Goal: Task Accomplishment & Management: Manage account settings

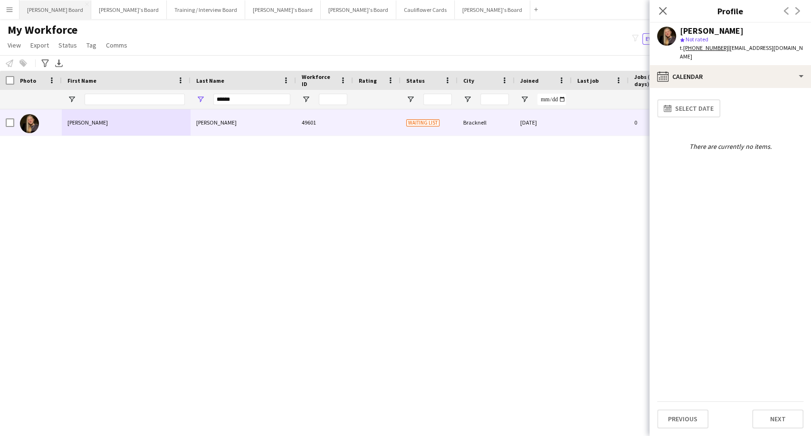
drag, startPoint x: 37, startPoint y: 9, endPoint x: 52, endPoint y: 5, distance: 16.1
click at [36, 9] on button "[PERSON_NAME] Board Close" at bounding box center [55, 9] width 72 height 19
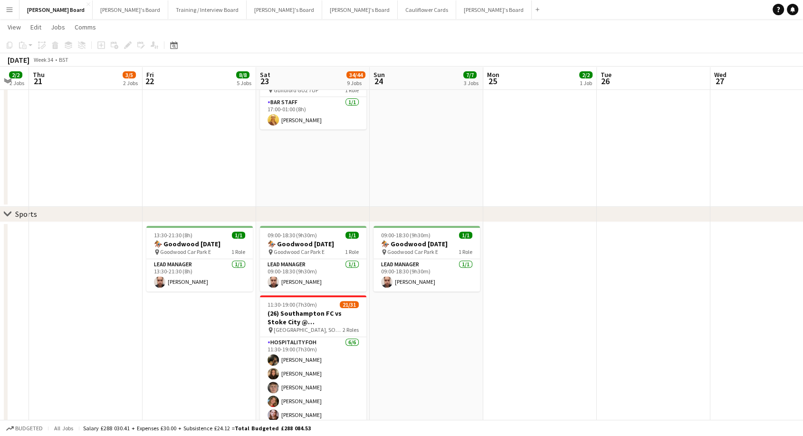
scroll to position [0, 292]
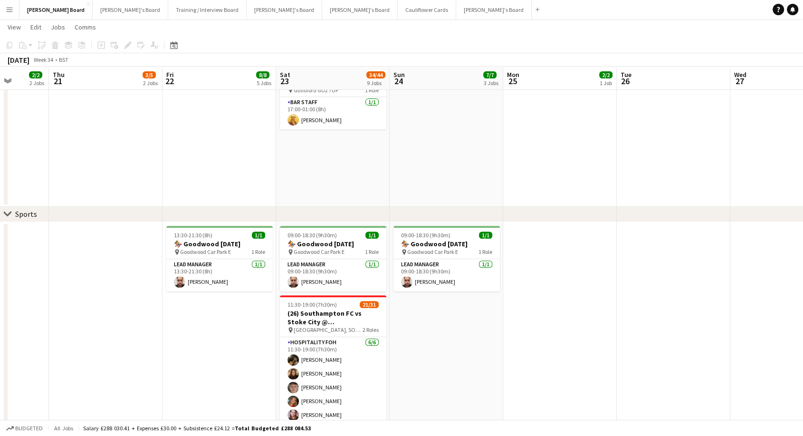
drag, startPoint x: 763, startPoint y: 378, endPoint x: 471, endPoint y: 343, distance: 293.7
click at [471, 343] on app-calendar-viewport "Mon 18 Tue 19 Wed 20 2/2 2 Jobs Thu 21 3/5 2 Jobs Fri 22 8/8 5 Jobs Sat 23 34/4…" at bounding box center [401, 414] width 803 height 1493
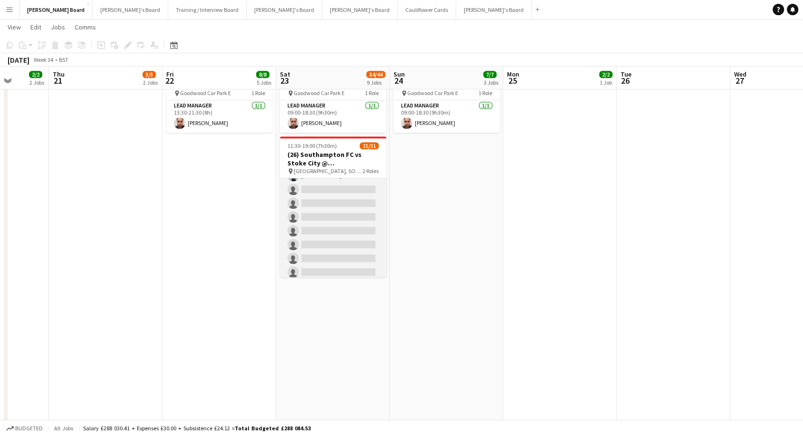
scroll to position [259, 0]
click at [343, 228] on app-card-role "Retail Kiosk 24I 3A 15/25 13:00-17:00 (4h) [PERSON_NAME] [PERSON_NAME] ! [PERSO…" at bounding box center [333, 201] width 106 height 363
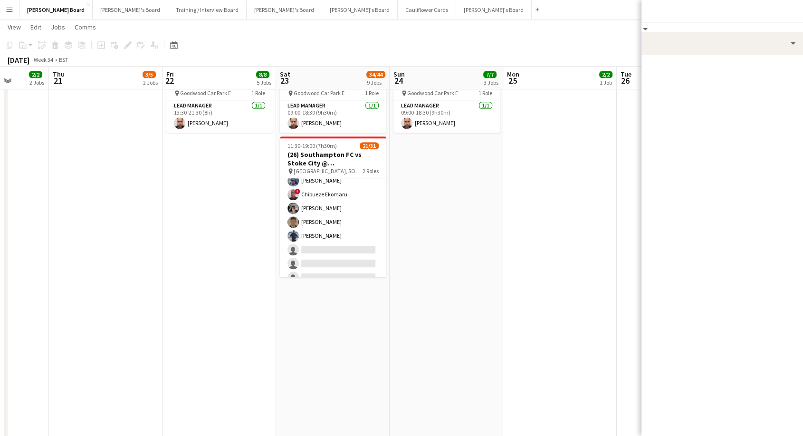
scroll to position [260, 0]
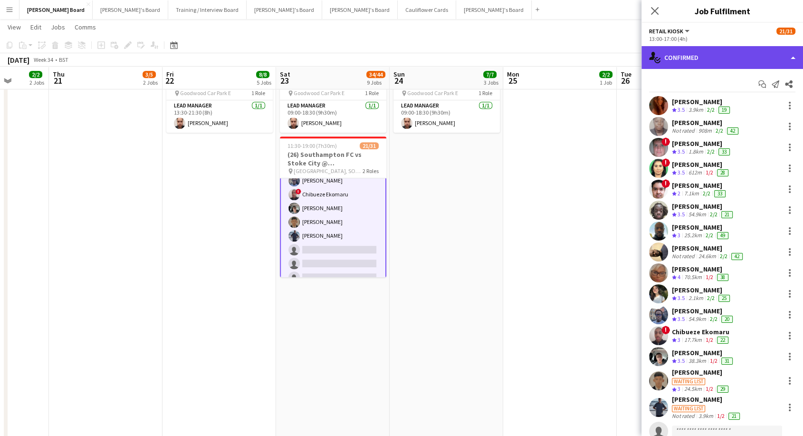
click at [730, 63] on div "single-neutral-actions-check-2 Confirmed" at bounding box center [722, 57] width 162 height 23
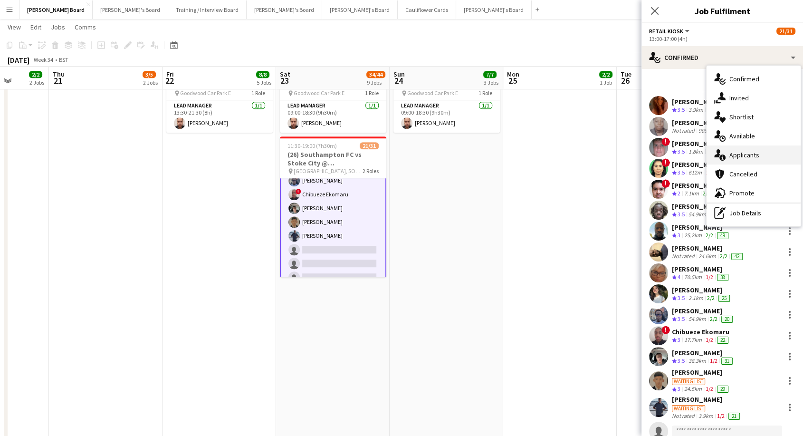
click at [750, 153] on div "single-neutral-actions-information Applicants" at bounding box center [753, 154] width 94 height 19
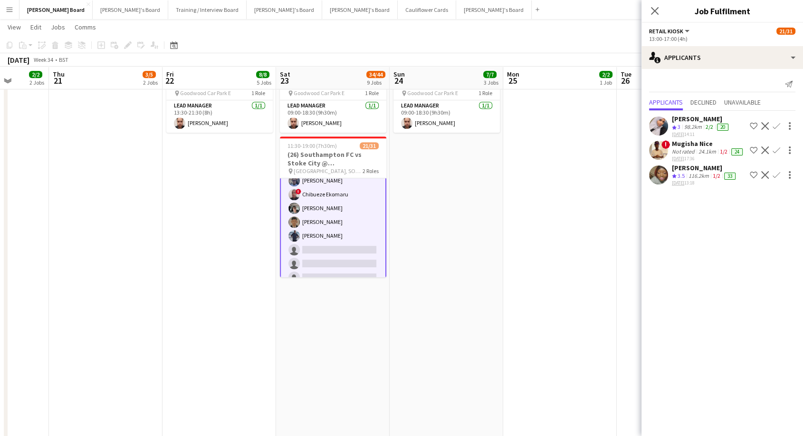
drag, startPoint x: 696, startPoint y: 173, endPoint x: 672, endPoint y: 176, distance: 24.4
click at [695, 172] on div "[PERSON_NAME]" at bounding box center [705, 167] width 66 height 9
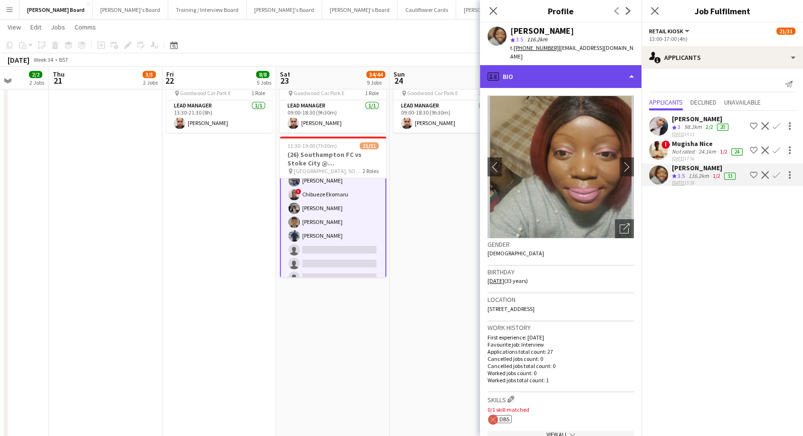
click at [545, 67] on div "profile Bio" at bounding box center [561, 76] width 162 height 23
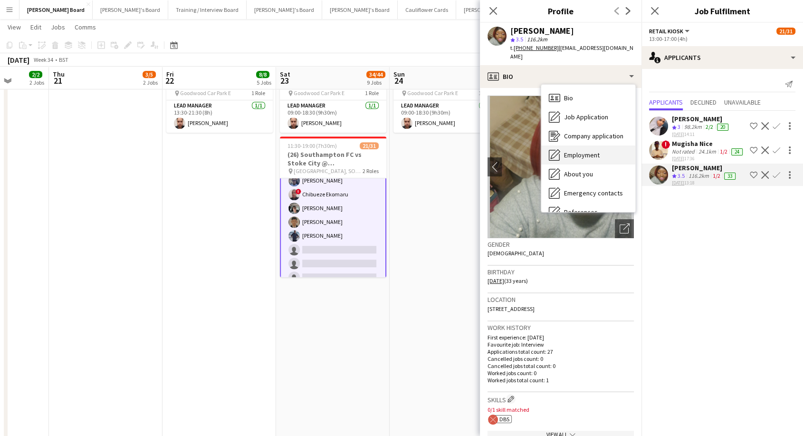
click at [586, 151] on span "Employment" at bounding box center [582, 155] width 36 height 9
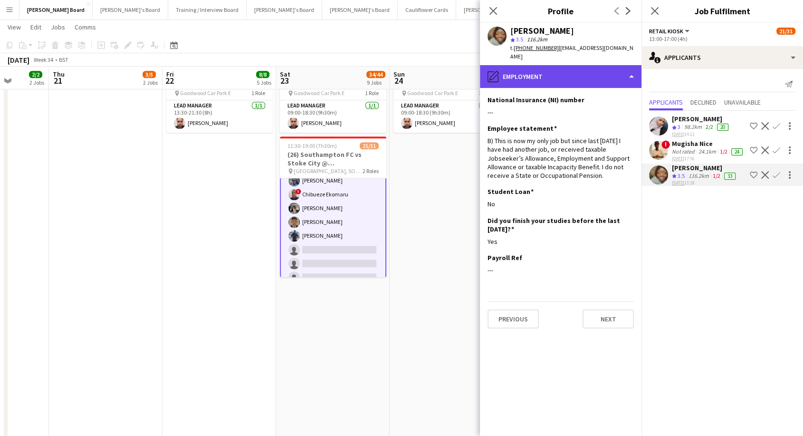
click at [572, 65] on div "pencil4 Employment" at bounding box center [561, 76] width 162 height 23
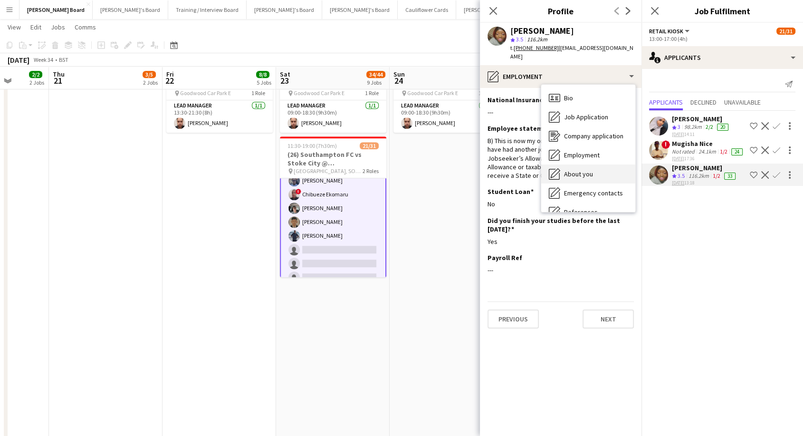
click at [597, 164] on div "About you About you" at bounding box center [588, 173] width 94 height 19
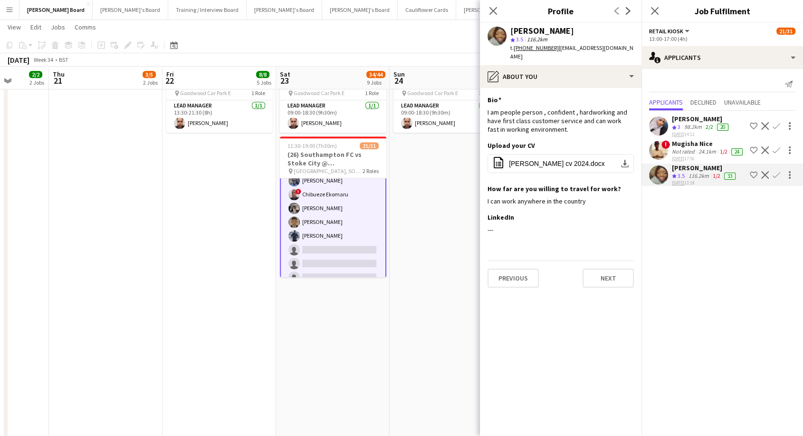
click at [694, 141] on div "Mugisha Nice" at bounding box center [708, 143] width 73 height 9
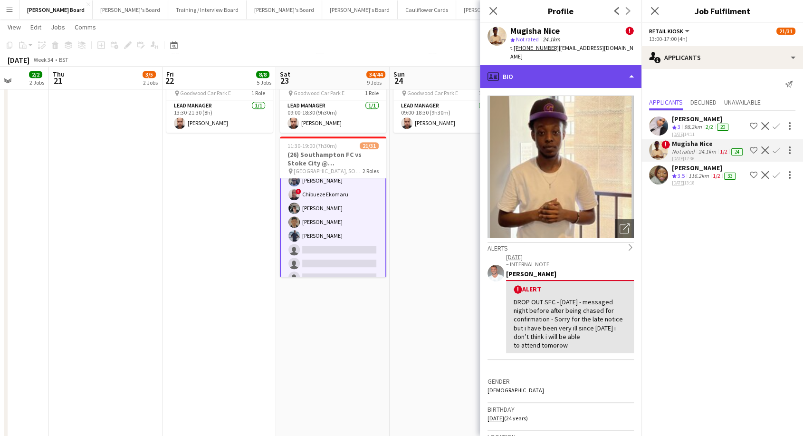
click at [543, 65] on div "profile Bio" at bounding box center [561, 76] width 162 height 23
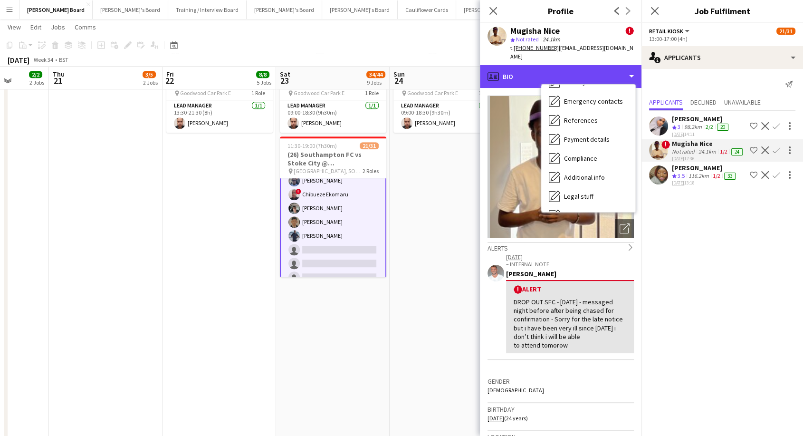
scroll to position [146, 0]
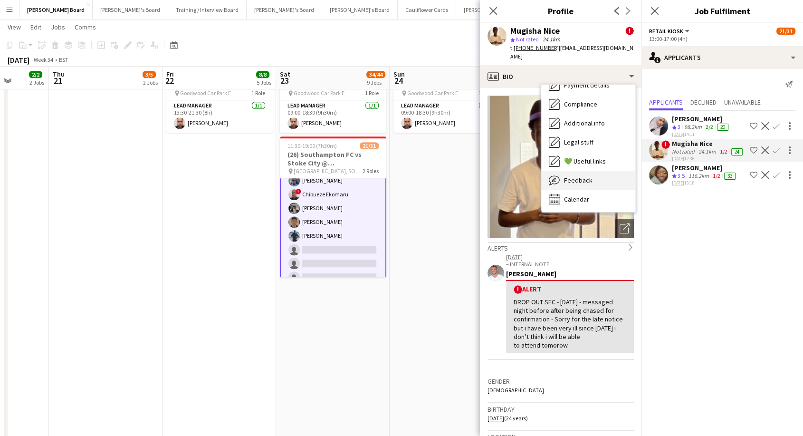
click at [578, 176] on span "Feedback" at bounding box center [578, 180] width 29 height 9
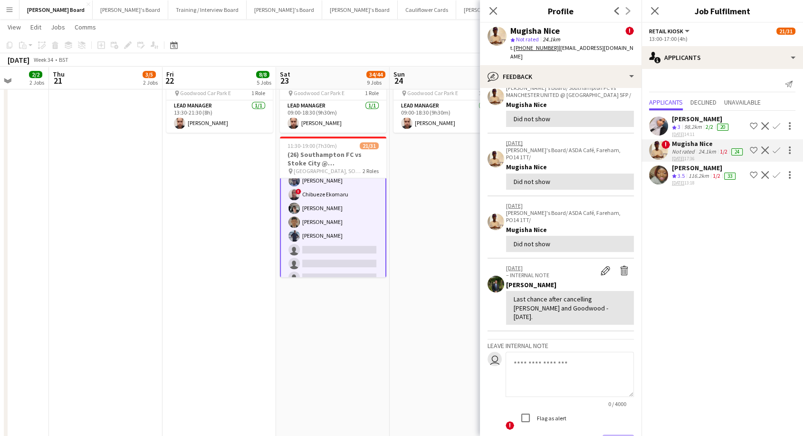
scroll to position [222, 0]
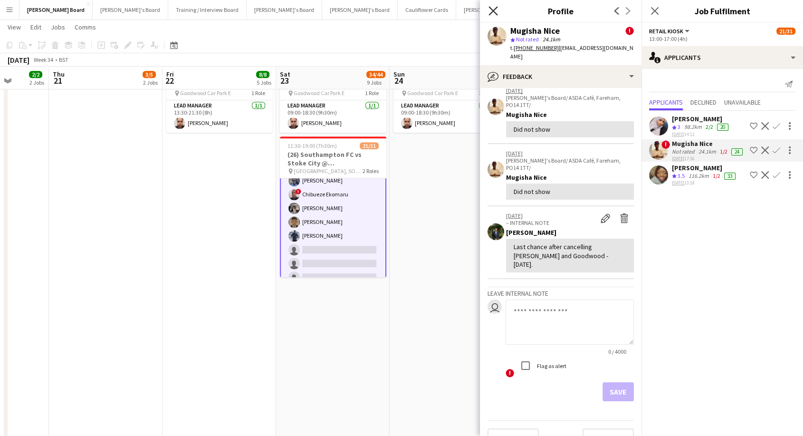
click at [493, 8] on icon "Close pop-in" at bounding box center [492, 10] width 9 height 9
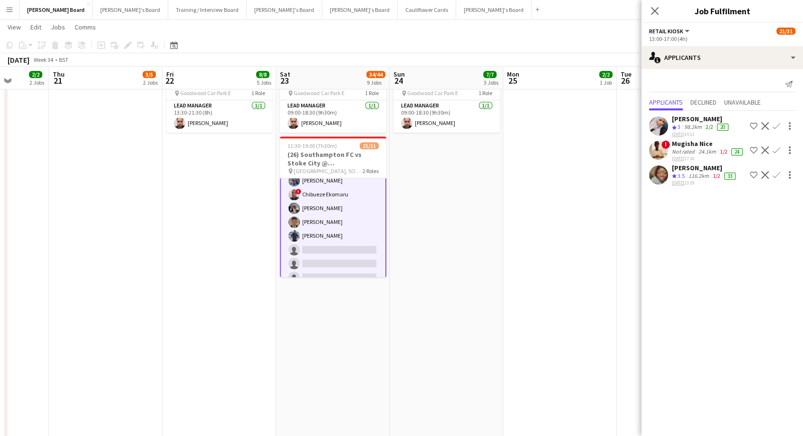
click at [692, 115] on div "[PERSON_NAME]" at bounding box center [701, 118] width 58 height 9
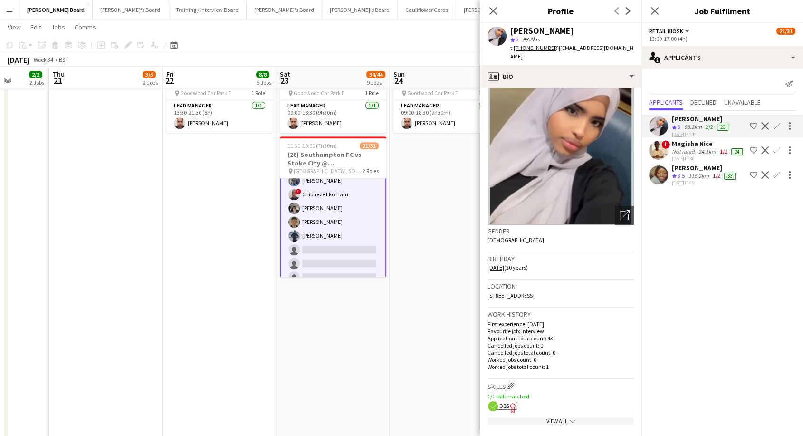
scroll to position [0, 0]
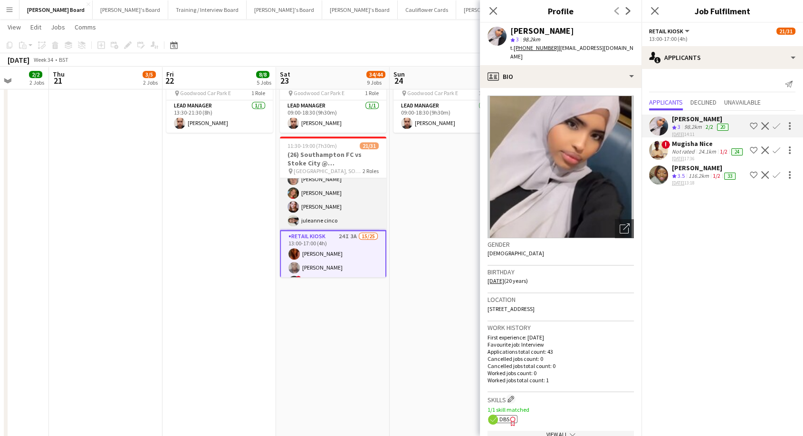
click at [312, 197] on app-card-role "Hospitality FOH [DATE] 11:30-19:00 (7h30m) [PERSON_NAME] [PERSON_NAME] [PERSON_…" at bounding box center [333, 179] width 106 height 101
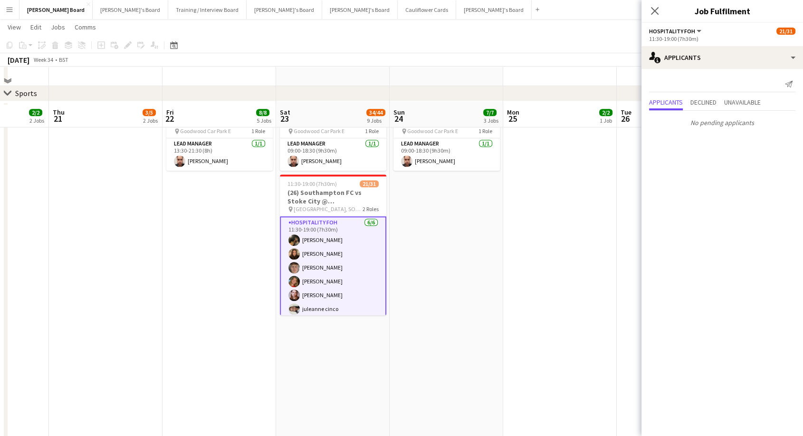
scroll to position [475, 0]
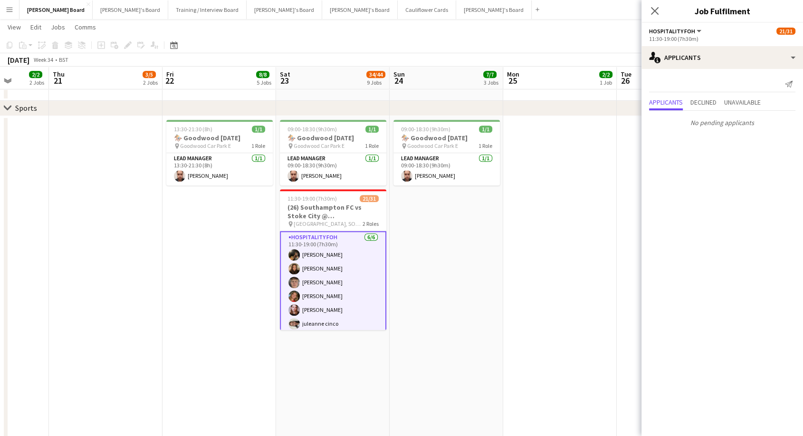
click at [465, 226] on app-date-cell "09:00-18:30 (9h30m) 1/1 🏇 Goodwood [DATE] pin Goodwood Car Park E 1 Role Lead M…" at bounding box center [447, 347] width 114 height 462
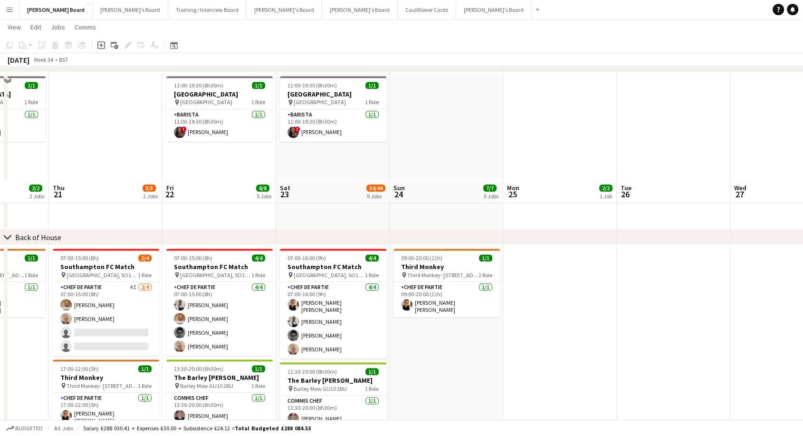
scroll to position [1110, 0]
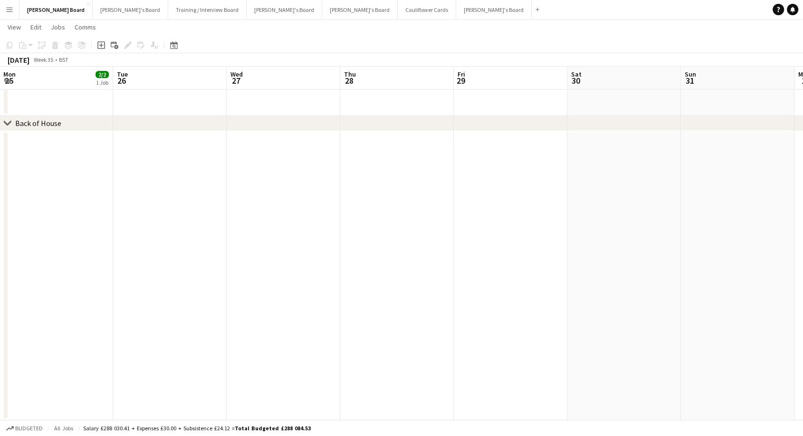
drag, startPoint x: 631, startPoint y: 225, endPoint x: 126, endPoint y: 214, distance: 504.6
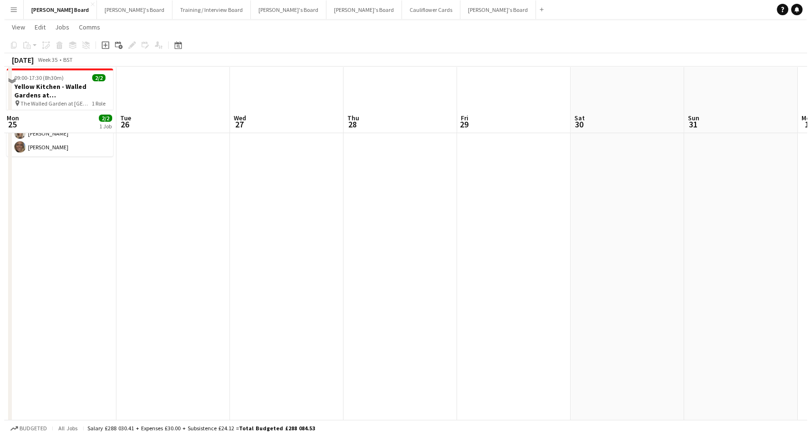
scroll to position [0, 0]
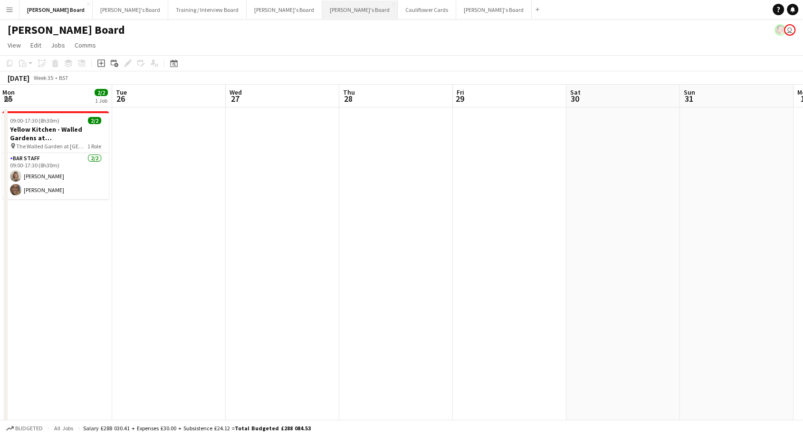
click at [322, 10] on button "[PERSON_NAME]'s Board Close" at bounding box center [360, 9] width 76 height 19
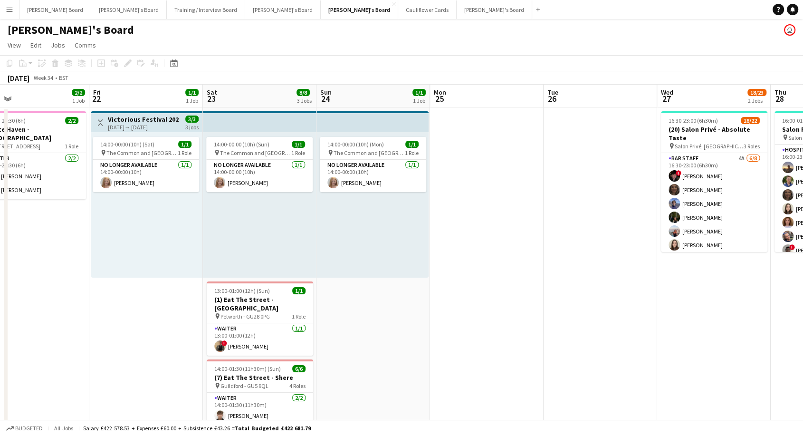
scroll to position [0, 418]
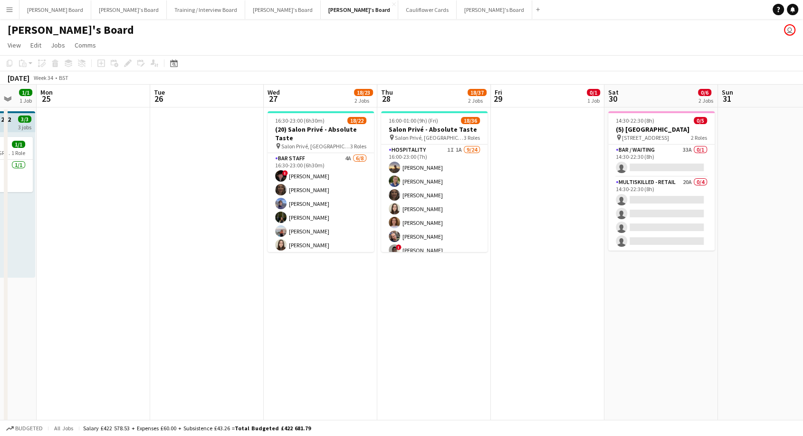
drag, startPoint x: 758, startPoint y: 336, endPoint x: 0, endPoint y: 320, distance: 757.9
click at [0, 320] on app-calendar-viewport "Thu 21 2/2 1 Job Fri 22 1/1 1 Job Sat 23 8/8 3 Jobs Sun 24 1/1 1 Job Mon 25 Tue…" at bounding box center [401, 424] width 803 height 679
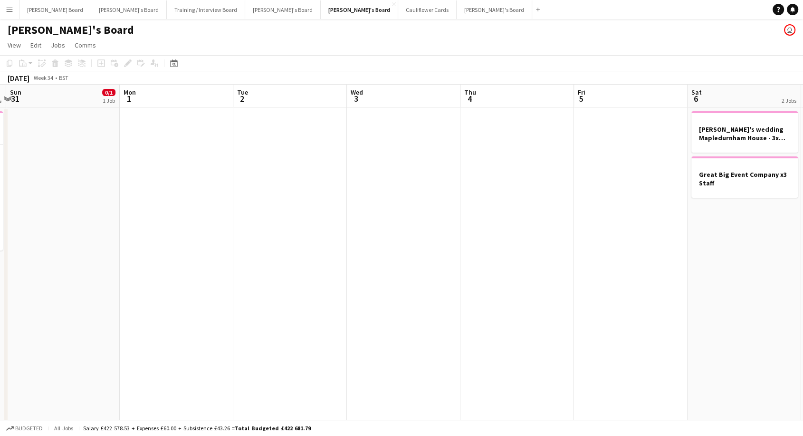
drag, startPoint x: 711, startPoint y: 339, endPoint x: 5, endPoint y: 347, distance: 706.0
click at [5, 347] on div "chevron-right Ascot Porters chevron-right Absolute Taste chevron-right [GEOGRAP…" at bounding box center [401, 424] width 803 height 679
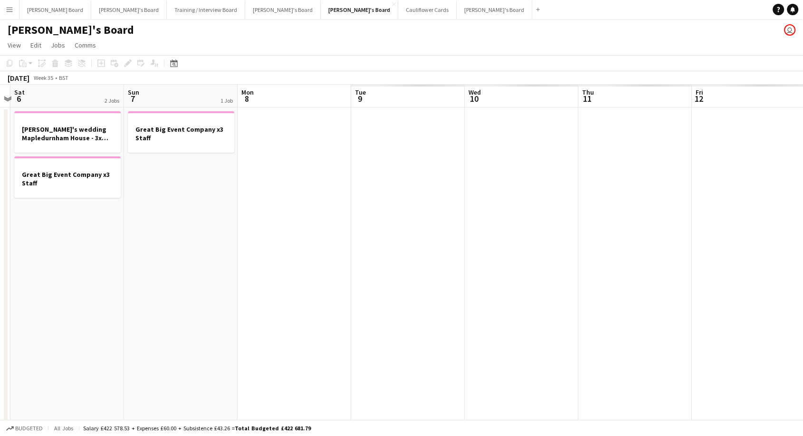
drag, startPoint x: 658, startPoint y: 311, endPoint x: 0, endPoint y: 282, distance: 659.1
click at [0, 282] on app-calendar-viewport "Tue 2 Wed 3 Thu 4 Fri 5 Sat 6 2 Jobs Sun 7 1 Job Mon 8 Tue 9 Wed 10 Thu 11 Fri …" at bounding box center [401, 424] width 803 height 679
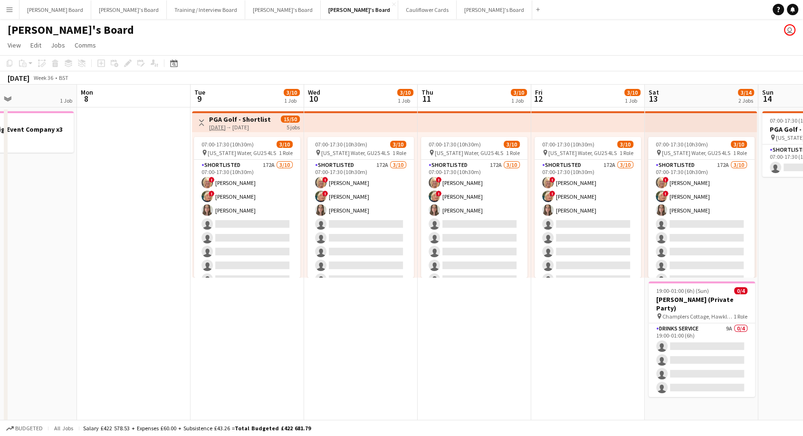
drag, startPoint x: 711, startPoint y: 354, endPoint x: 399, endPoint y: 318, distance: 313.7
click at [545, 352] on app-calendar-viewport "Fri 5 Sat 6 2 Jobs Sun 7 1 Job Mon 8 Tue 9 3/10 1 Job Wed 10 3/10 1 Job Thu 11 …" at bounding box center [401, 424] width 803 height 679
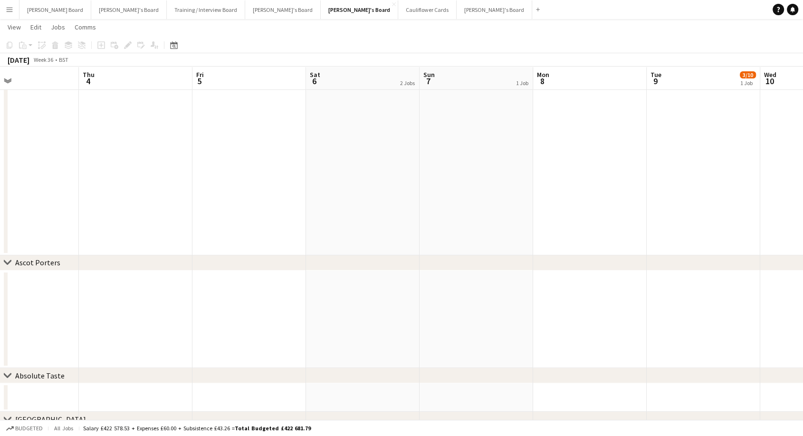
scroll to position [0, 228]
drag, startPoint x: 152, startPoint y: 274, endPoint x: 647, endPoint y: 290, distance: 494.8
click at [647, 290] on app-calendar-viewport "Mon 1 Tue 2 Wed 3 Thu 4 Fri 5 Sat 6 2 Jobs Sun 7 1 Job Mon 8 Tue 9 3/10 1 Job W…" at bounding box center [401, 135] width 803 height 725
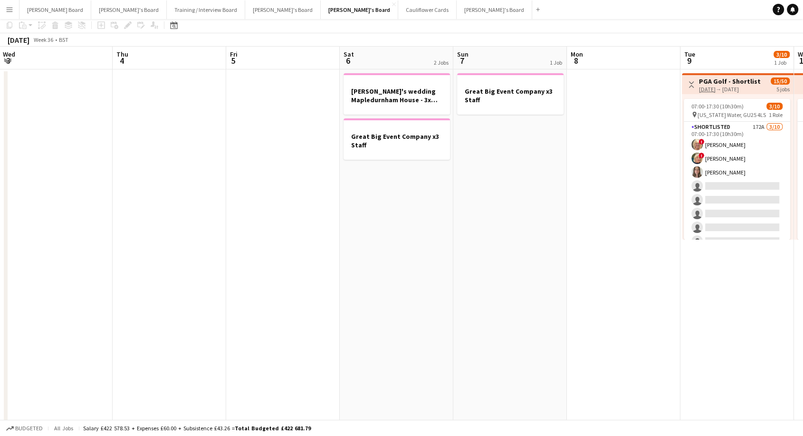
scroll to position [0, 0]
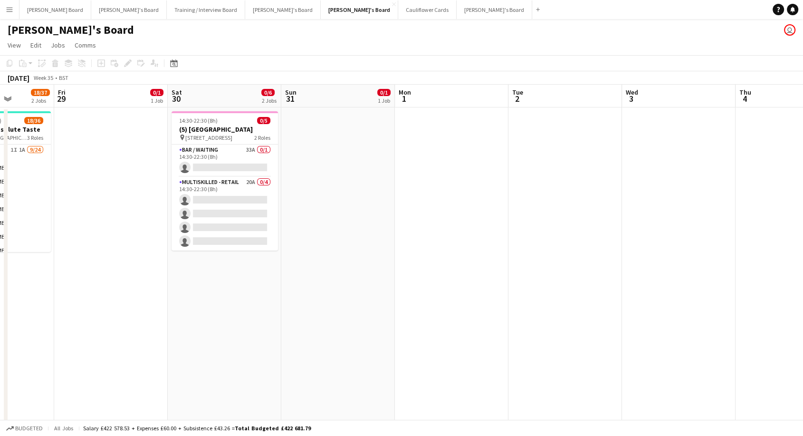
drag, startPoint x: 315, startPoint y: 277, endPoint x: 810, endPoint y: 299, distance: 495.0
click at [803, 299] on html "Menu Boards Boards Boards All jobs Status Workforce Workforce My Workforce Recr…" at bounding box center [401, 390] width 803 height 780
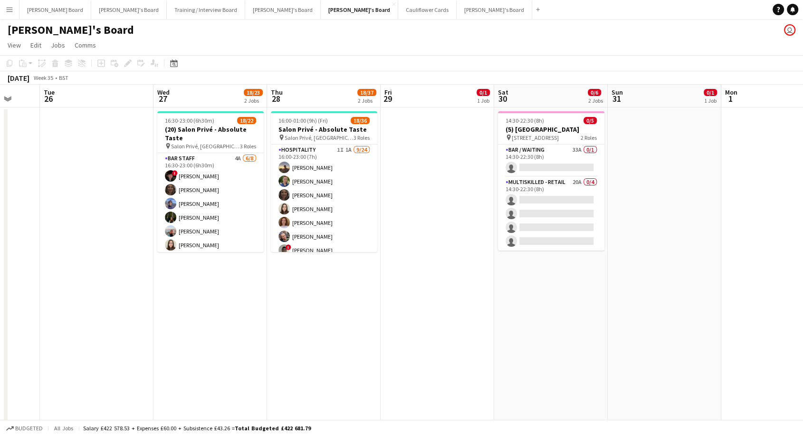
drag, startPoint x: 264, startPoint y: 308, endPoint x: 573, endPoint y: 336, distance: 310.5
click at [589, 332] on app-calendar-viewport "Fri 22 1/1 1 Job Sat 23 8/8 3 Jobs Sun 24 1/1 1 Job Mon 25 Tue 26 Wed 27 18/23 …" at bounding box center [401, 424] width 803 height 679
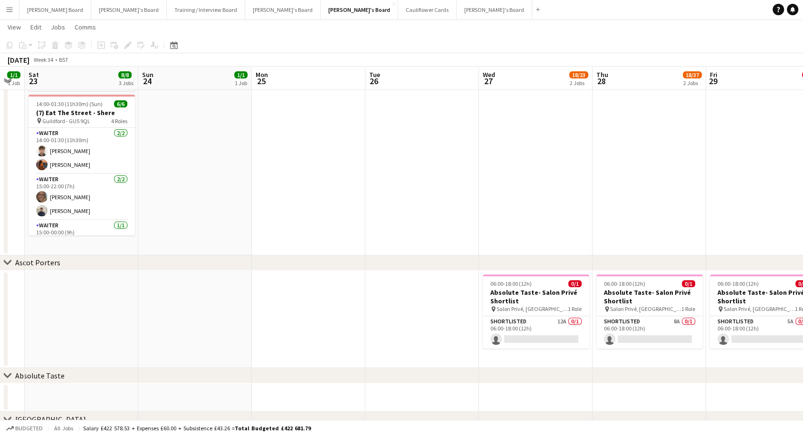
scroll to position [0, 251]
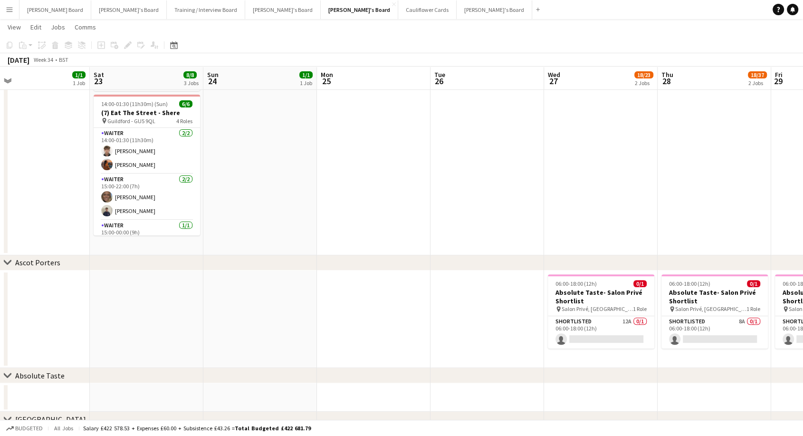
drag, startPoint x: 148, startPoint y: 240, endPoint x: 540, endPoint y: 253, distance: 391.7
click at [540, 253] on app-calendar-viewport "Wed 20 2/2 1 Job Thu 21 2/2 1 Job Fri 22 1/1 1 Job Sat 23 8/8 3 Jobs Sun 24 1/1…" at bounding box center [401, 135] width 803 height 725
click at [8, 11] on app-icon "Menu" at bounding box center [10, 10] width 8 height 8
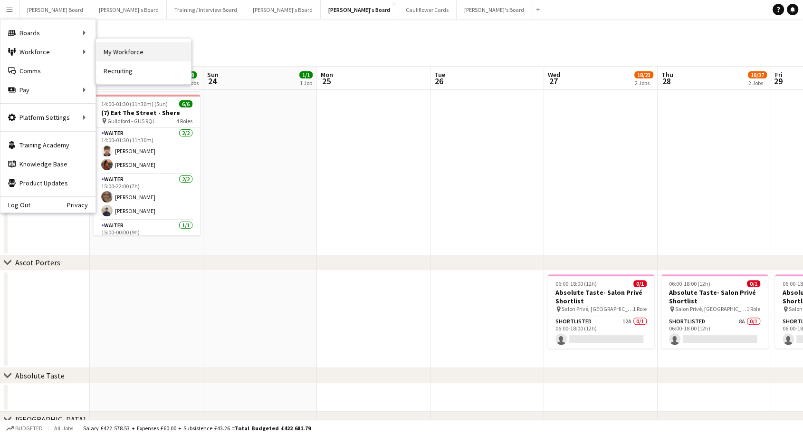
click at [144, 50] on link "My Workforce" at bounding box center [143, 51] width 95 height 19
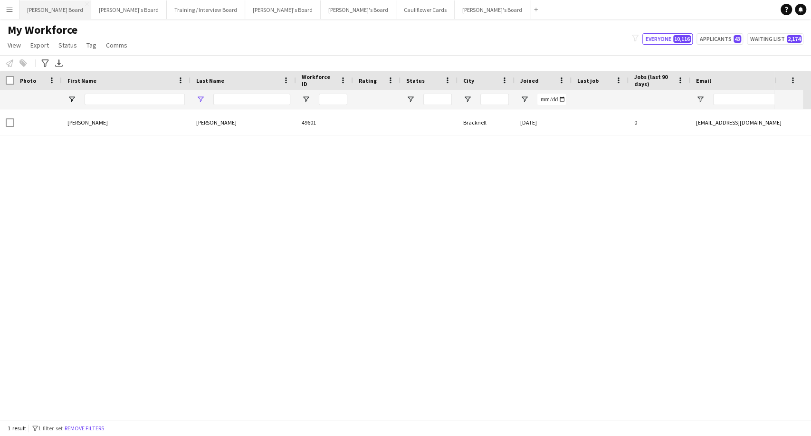
type input "******"
drag, startPoint x: 246, startPoint y: 100, endPoint x: 185, endPoint y: 100, distance: 61.3
click at [185, 100] on div "******" at bounding box center [580, 99] width 1160 height 19
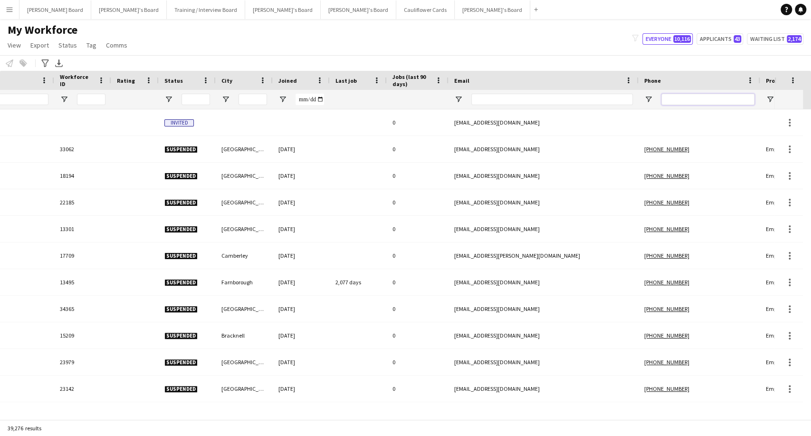
click at [699, 103] on input "Phone Filter Input" at bounding box center [707, 99] width 93 height 11
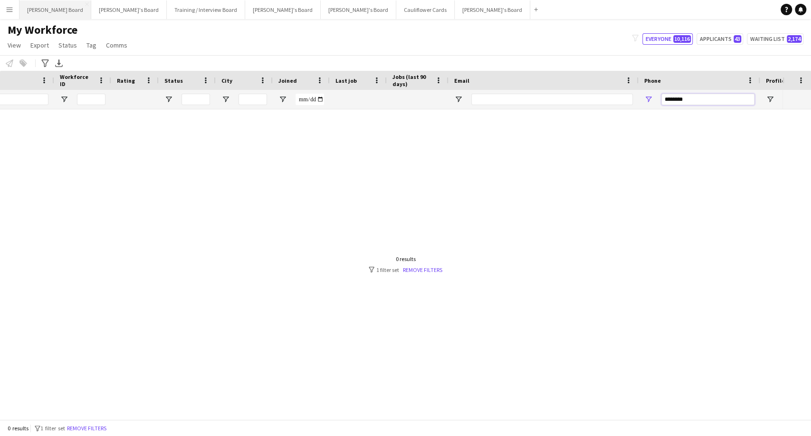
type input "********"
click at [48, 14] on button "[PERSON_NAME] Board Close" at bounding box center [55, 9] width 72 height 19
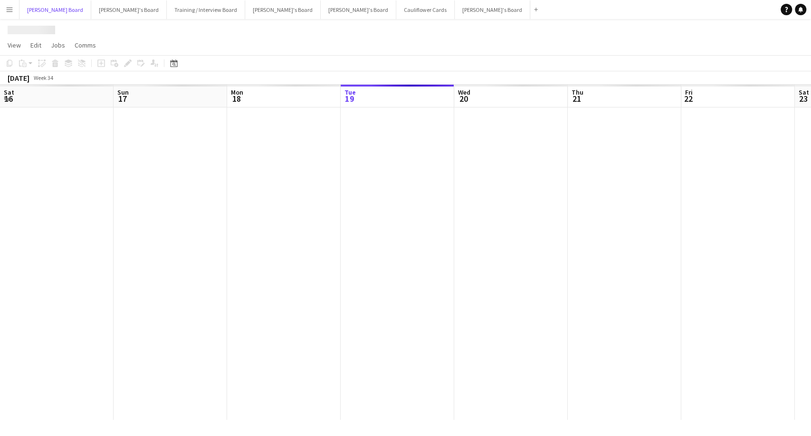
scroll to position [0, 227]
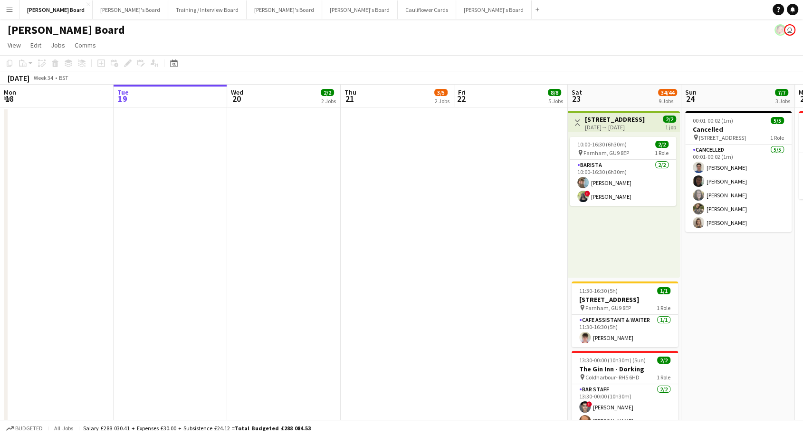
drag, startPoint x: 10, startPoint y: 11, endPoint x: 34, endPoint y: 43, distance: 39.6
click at [11, 11] on app-icon "Menu" at bounding box center [10, 10] width 8 height 8
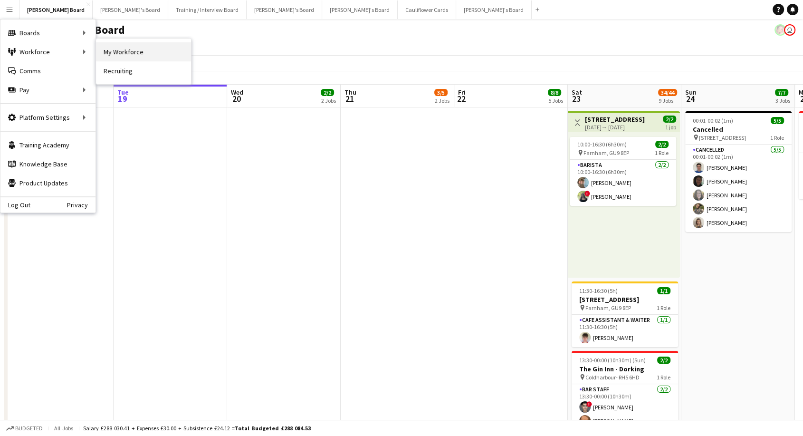
click at [132, 53] on link "My Workforce" at bounding box center [143, 51] width 95 height 19
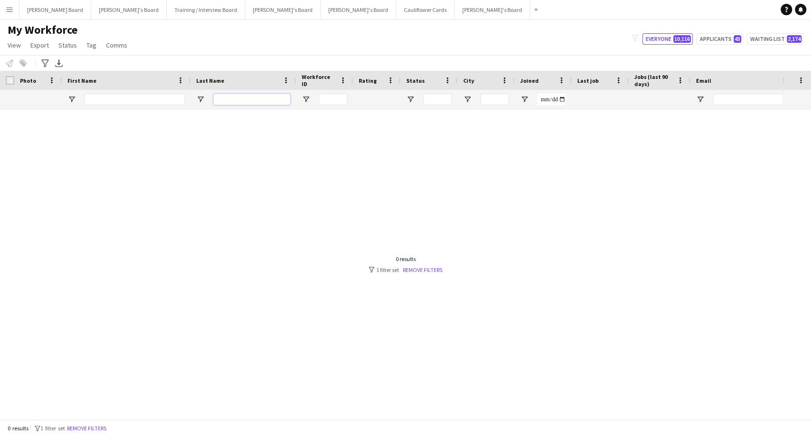
click at [234, 101] on input "Last Name Filter Input" at bounding box center [251, 99] width 77 height 11
type input "******"
click at [100, 429] on button "Remove filters" at bounding box center [88, 428] width 43 height 10
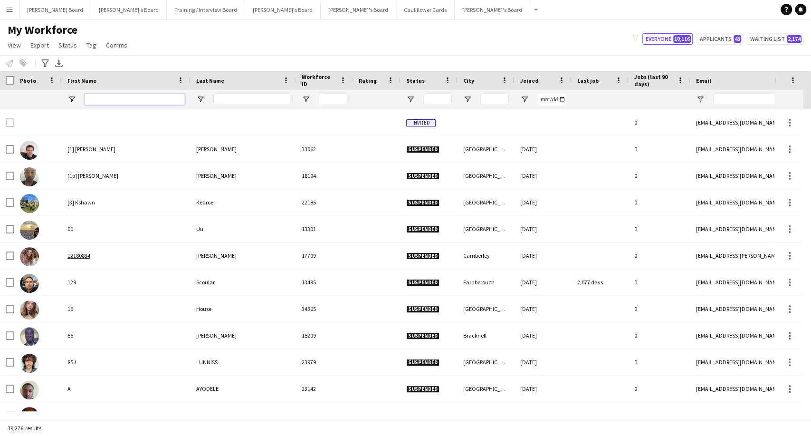
click at [120, 100] on input "First Name Filter Input" at bounding box center [135, 99] width 100 height 11
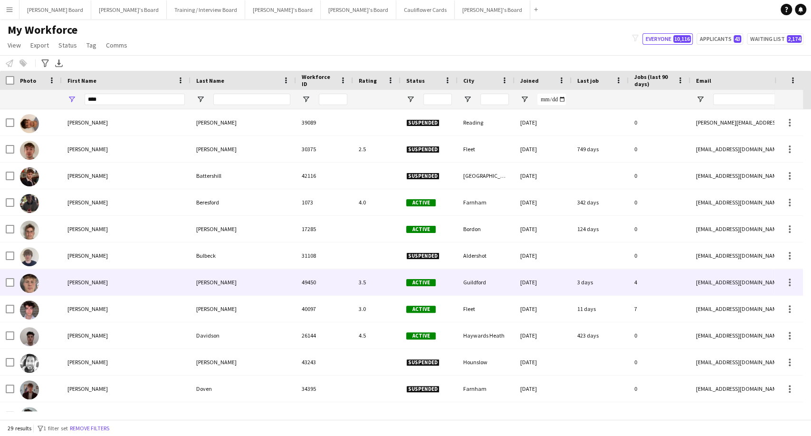
drag, startPoint x: 204, startPoint y: 286, endPoint x: 211, endPoint y: 288, distance: 7.4
click at [205, 286] on div "[PERSON_NAME]" at bounding box center [242, 282] width 105 height 26
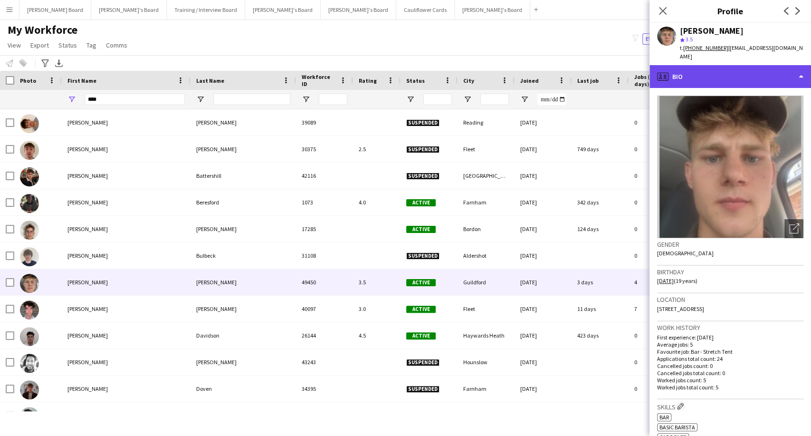
click at [745, 67] on div "profile Bio" at bounding box center [730, 76] width 162 height 23
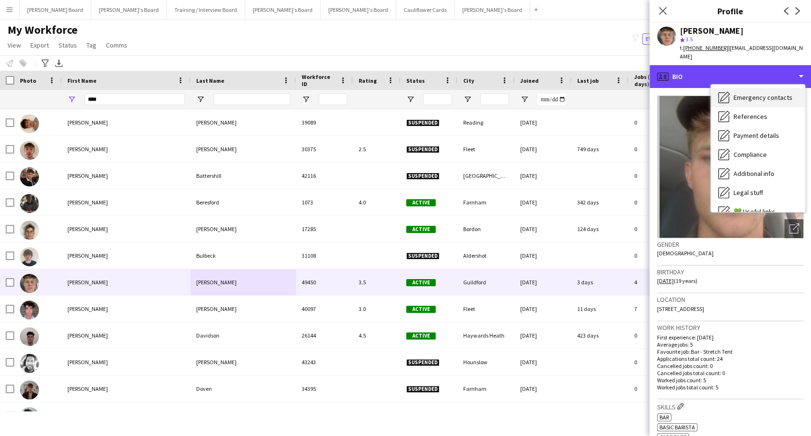
scroll to position [127, 0]
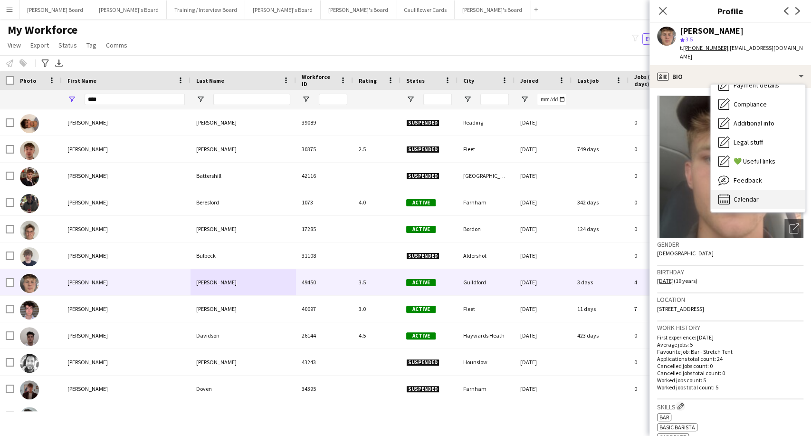
click at [756, 195] on span "Calendar" at bounding box center [745, 199] width 25 height 9
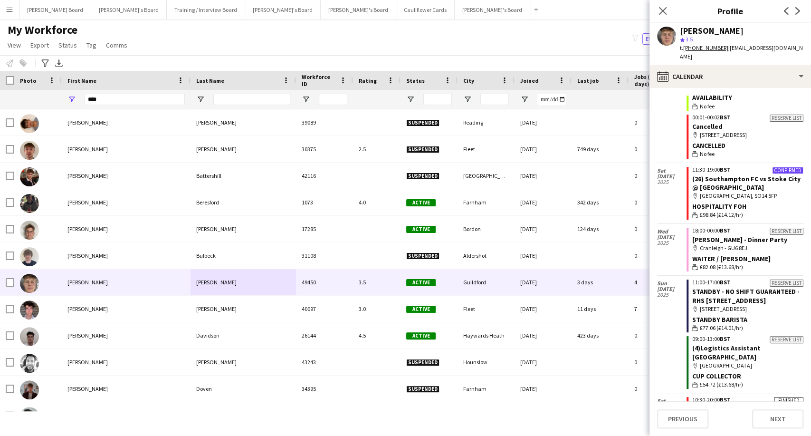
scroll to position [677, 0]
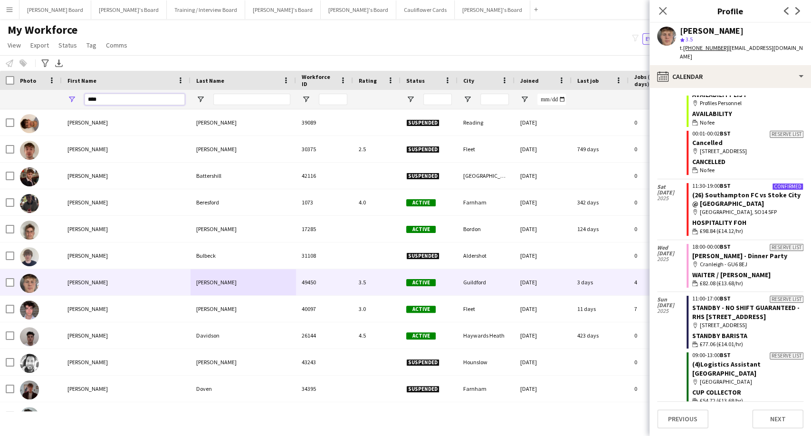
drag, startPoint x: 114, startPoint y: 97, endPoint x: 0, endPoint y: 99, distance: 113.6
click at [0, 99] on div "****" at bounding box center [580, 99] width 1160 height 19
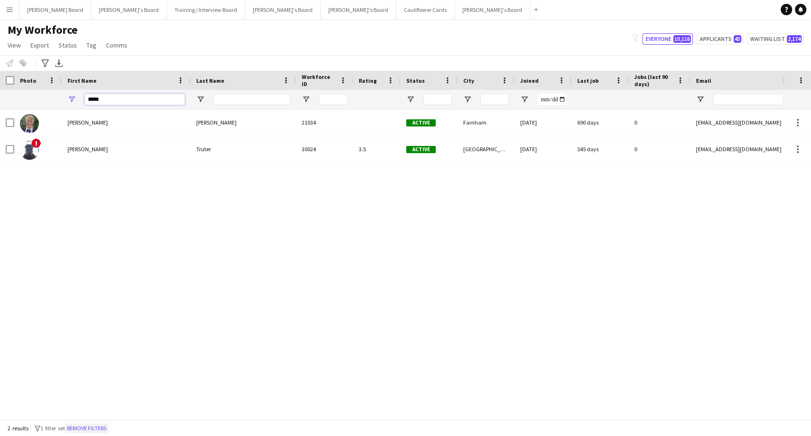
type input "*****"
drag, startPoint x: 102, startPoint y: 428, endPoint x: 342, endPoint y: 65, distance: 435.1
click at [102, 428] on button "Remove filters" at bounding box center [86, 428] width 43 height 10
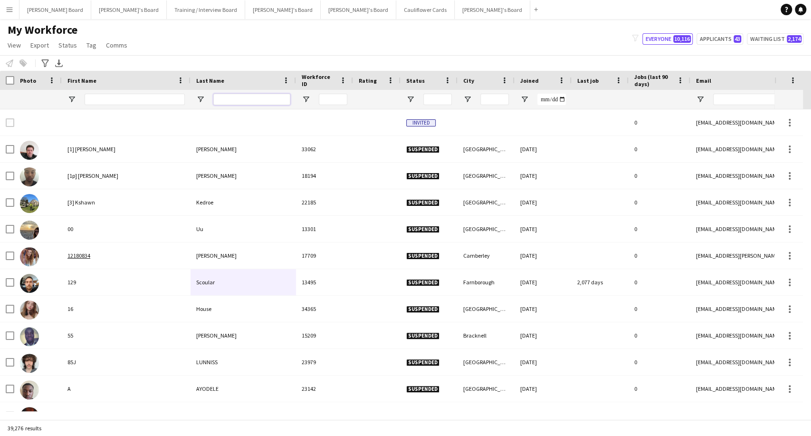
click at [245, 103] on input "Last Name Filter Input" at bounding box center [251, 99] width 77 height 11
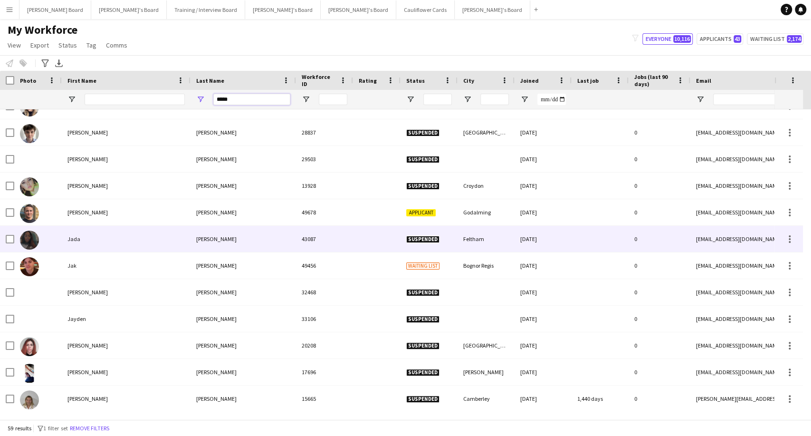
scroll to position [633, 0]
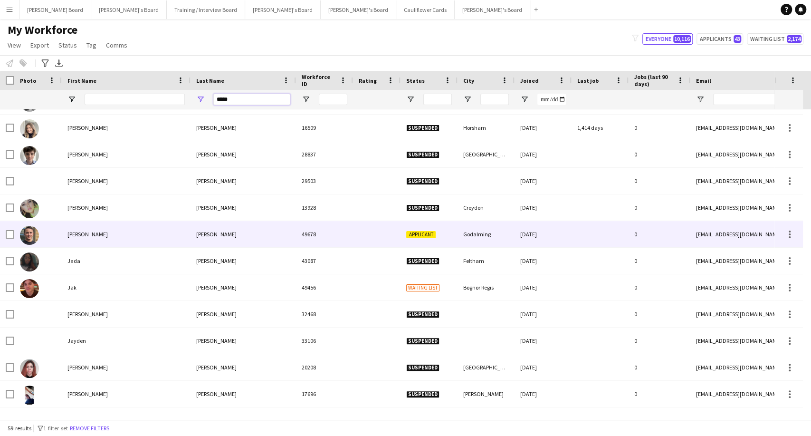
type input "*****"
drag, startPoint x: 422, startPoint y: 238, endPoint x: 441, endPoint y: 235, distance: 19.6
click at [422, 238] on span "Applicant" at bounding box center [420, 234] width 29 height 7
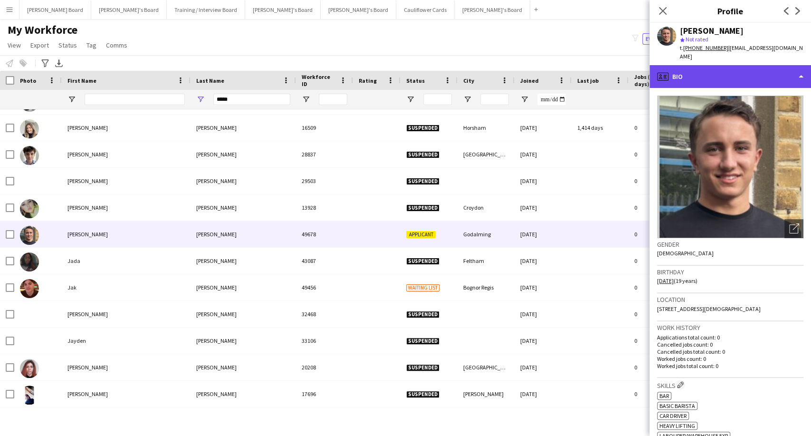
click at [703, 68] on div "profile Bio" at bounding box center [730, 76] width 162 height 23
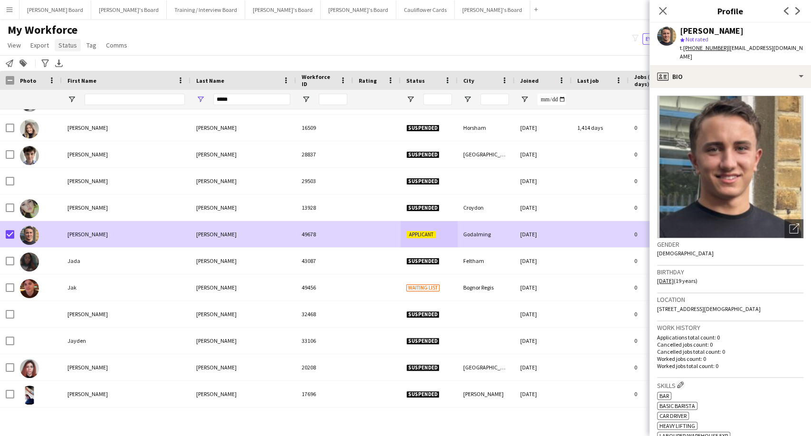
click at [69, 46] on span "Status" at bounding box center [67, 45] width 19 height 9
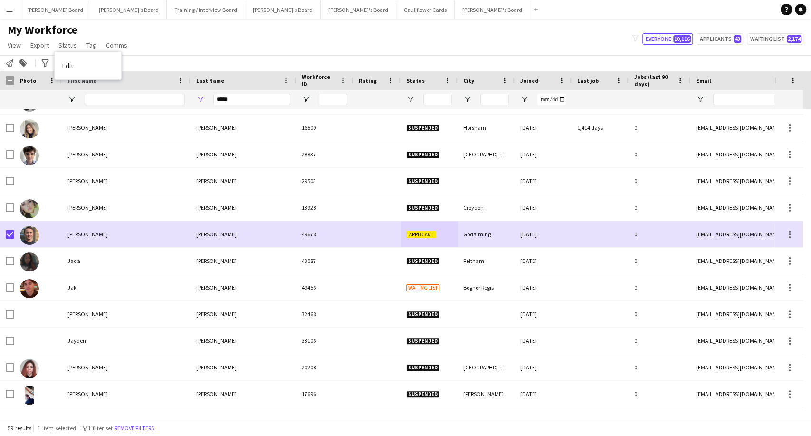
drag, startPoint x: 81, startPoint y: 65, endPoint x: 114, endPoint y: 70, distance: 33.3
click at [82, 65] on link "Edit" at bounding box center [88, 66] width 67 height 20
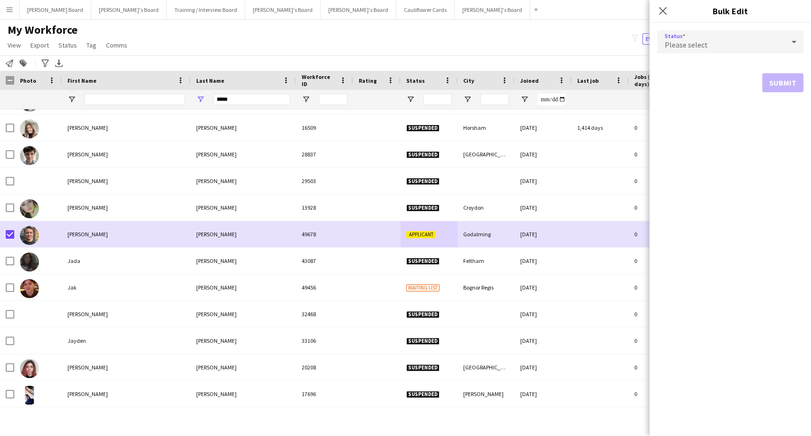
click at [725, 45] on div "Please select" at bounding box center [720, 41] width 127 height 23
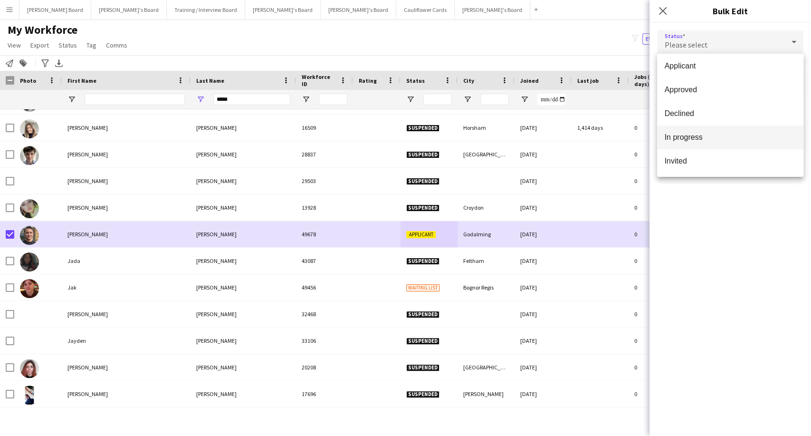
scroll to position [97, 0]
click at [695, 164] on span "Waiting list" at bounding box center [730, 161] width 131 height 9
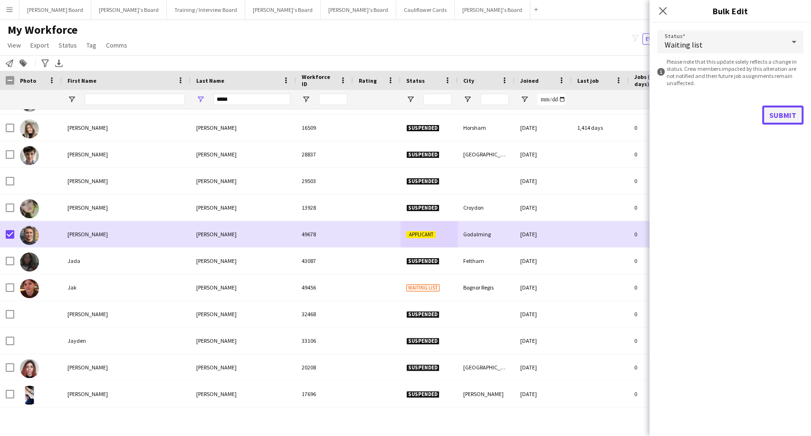
click at [788, 114] on button "Submit" at bounding box center [782, 114] width 41 height 19
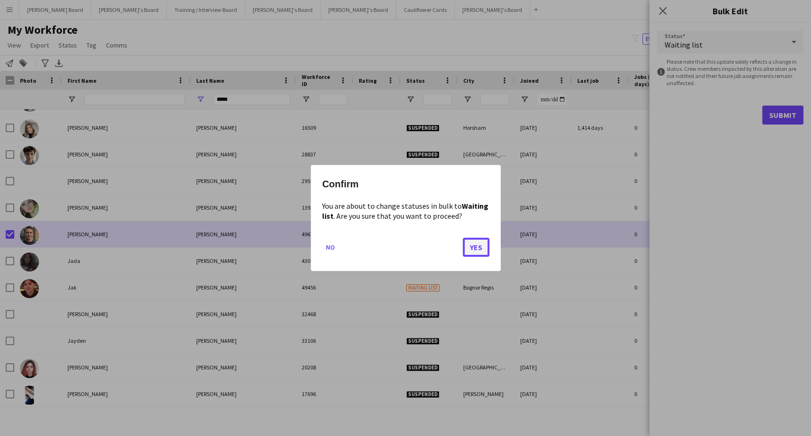
click at [476, 246] on button "Yes" at bounding box center [476, 247] width 27 height 19
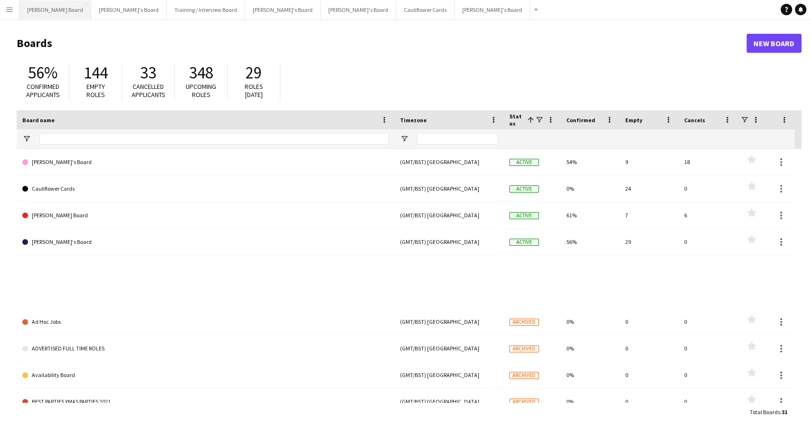
click at [34, 12] on button "[PERSON_NAME] Board Close" at bounding box center [55, 9] width 72 height 19
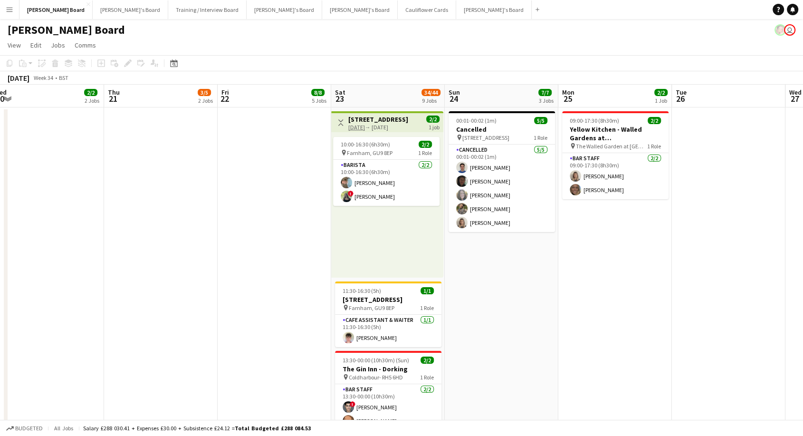
scroll to position [0, 465]
drag, startPoint x: 713, startPoint y: 324, endPoint x: 475, endPoint y: 326, distance: 238.0
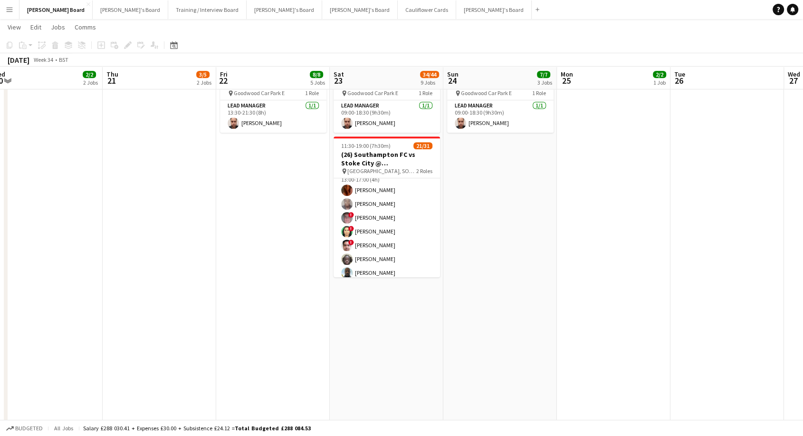
scroll to position [264, 0]
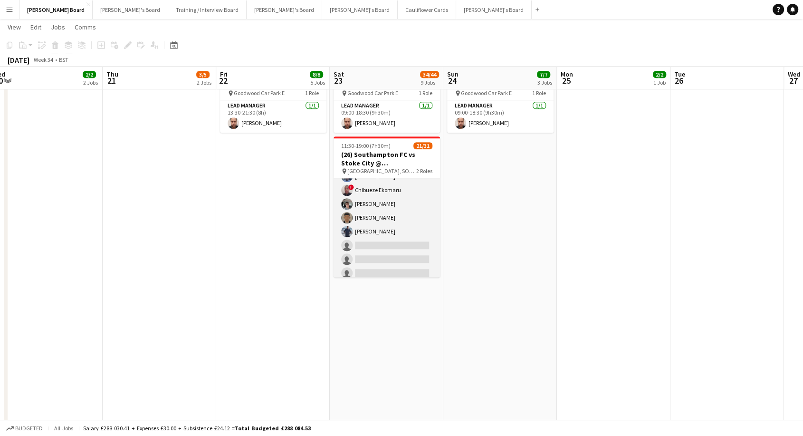
click at [391, 255] on app-card-role "Retail Kiosk 24I 3A 15/25 13:00-17:00 (4h) [PERSON_NAME] [PERSON_NAME] ! [PERSO…" at bounding box center [386, 197] width 106 height 363
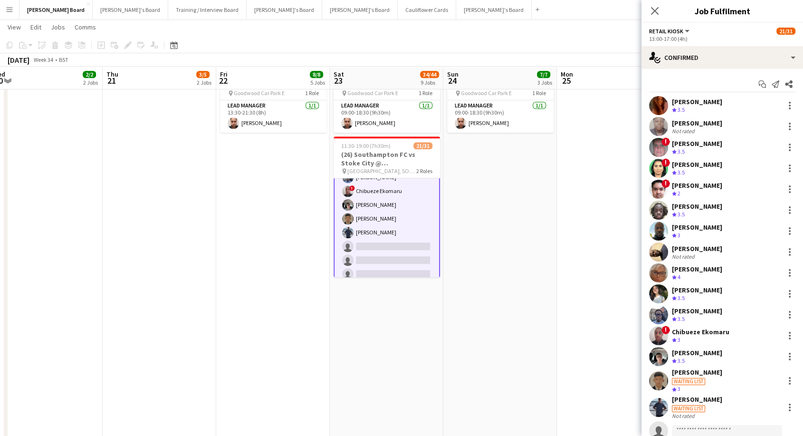
scroll to position [265, 0]
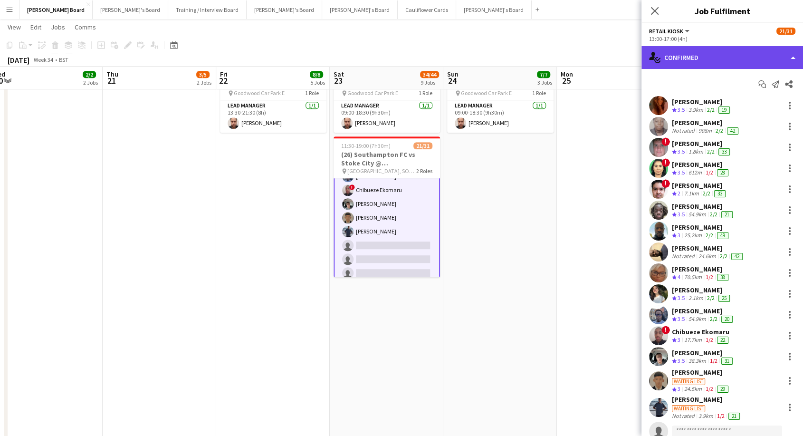
click at [728, 57] on div "single-neutral-actions-check-2 Confirmed" at bounding box center [722, 57] width 162 height 23
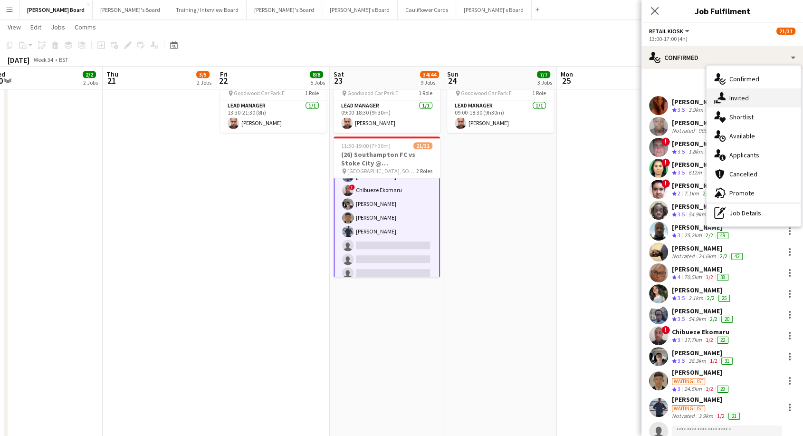
click at [739, 92] on div "single-neutral-actions-share-1 Invited" at bounding box center [753, 97] width 94 height 19
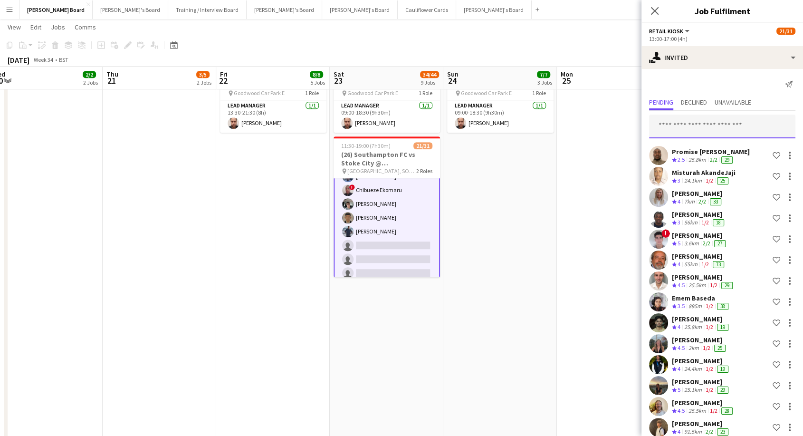
click at [675, 127] on input "text" at bounding box center [722, 126] width 146 height 24
type input "*"
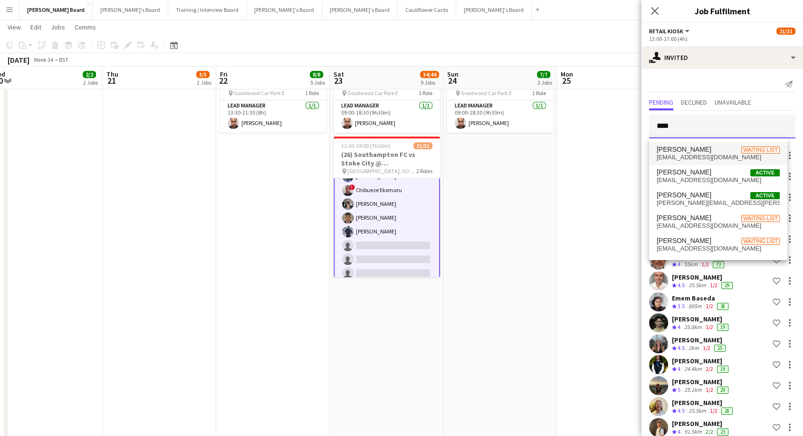
type input "****"
click at [677, 158] on span "[EMAIL_ADDRESS][DOMAIN_NAME]" at bounding box center [718, 157] width 123 height 8
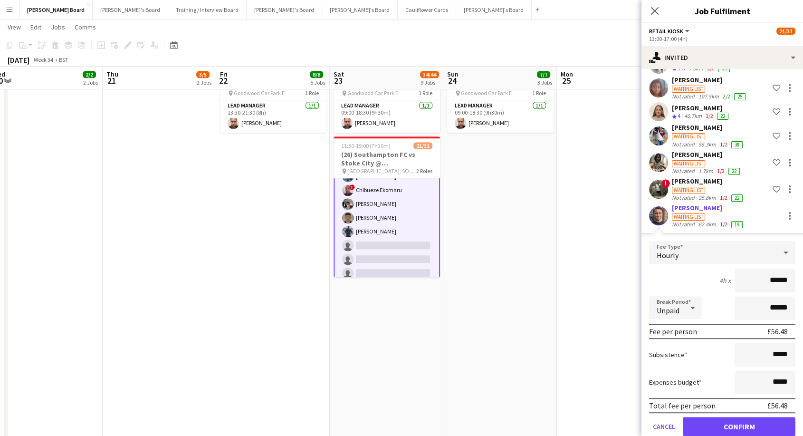
scroll to position [481, 0]
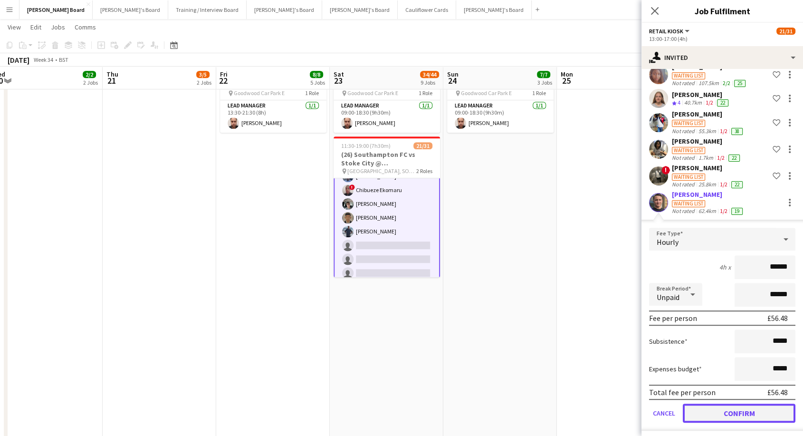
click at [759, 411] on button "Confirm" at bounding box center [739, 412] width 113 height 19
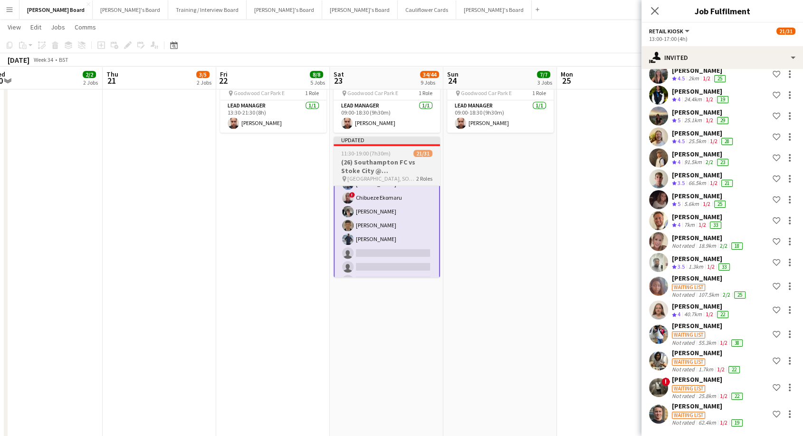
scroll to position [266, 0]
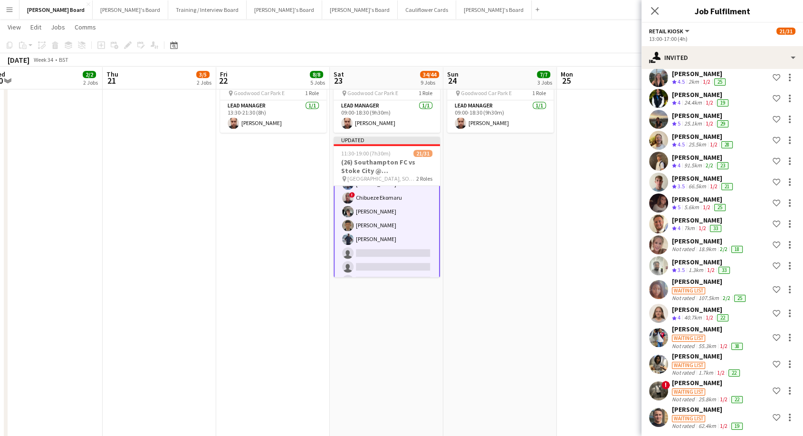
click at [694, 405] on div "[PERSON_NAME]" at bounding box center [708, 409] width 73 height 9
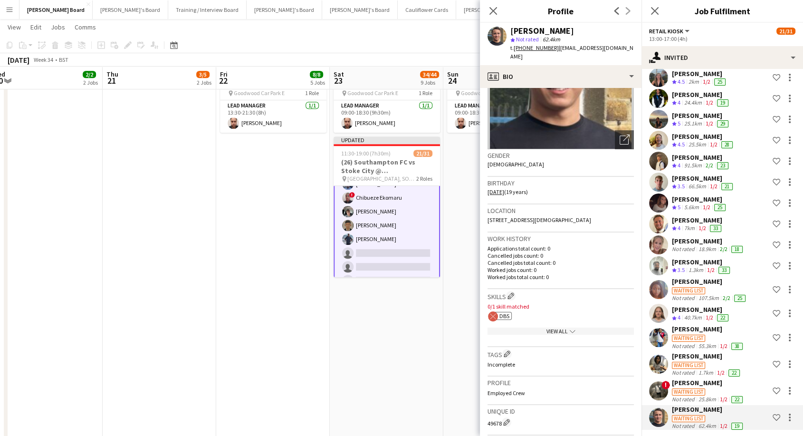
scroll to position [0, 0]
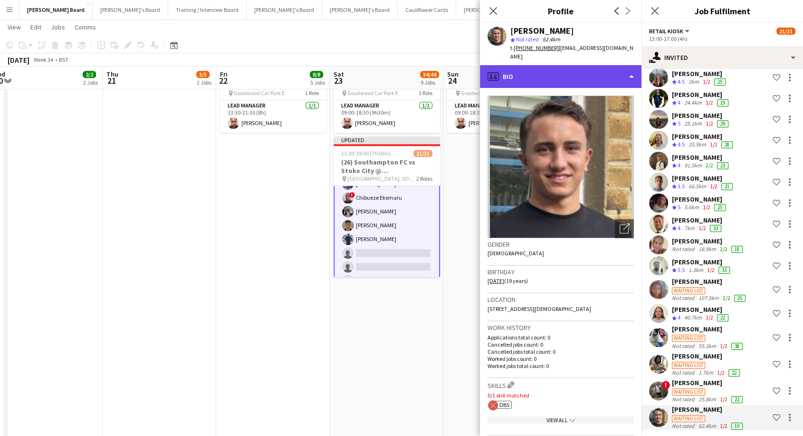
click at [529, 65] on div "profile Bio" at bounding box center [561, 76] width 162 height 23
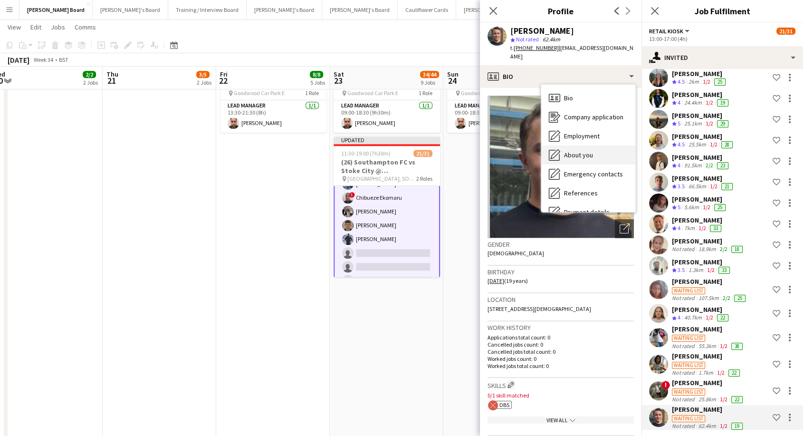
click at [584, 151] on span "About you" at bounding box center [578, 155] width 29 height 9
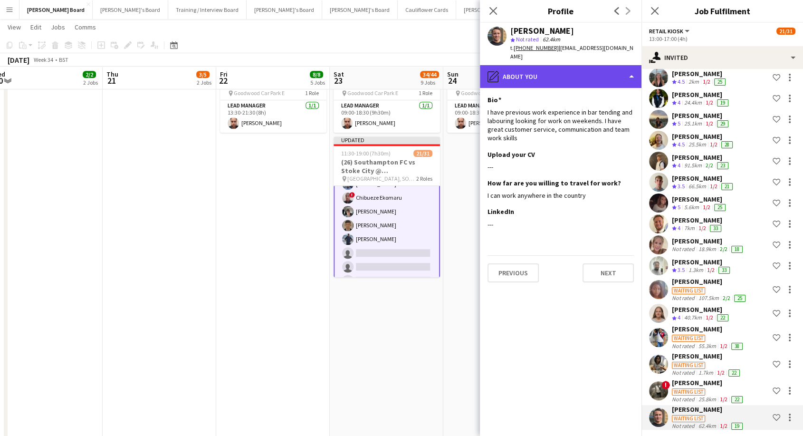
drag, startPoint x: 547, startPoint y: 66, endPoint x: 550, endPoint y: 70, distance: 4.9
click at [548, 66] on div "pencil4 About you" at bounding box center [561, 76] width 162 height 23
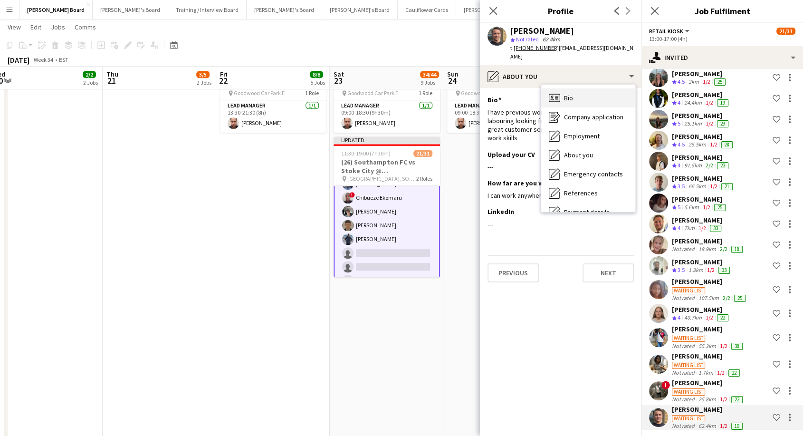
click at [577, 92] on div "Bio Bio" at bounding box center [588, 97] width 94 height 19
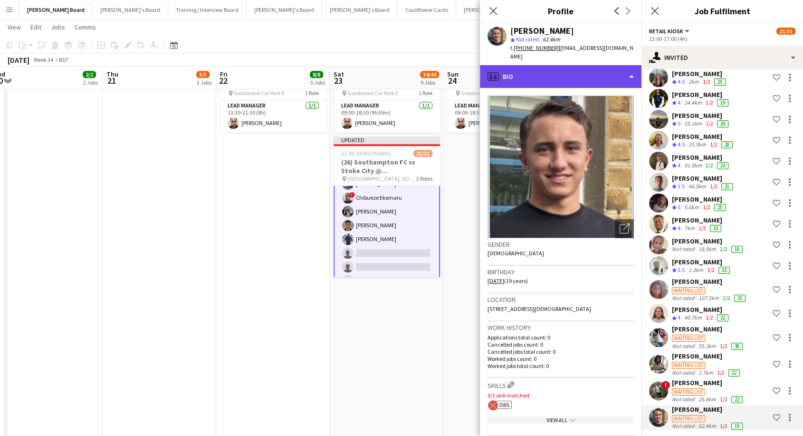
click at [548, 65] on div "profile Bio" at bounding box center [561, 76] width 162 height 23
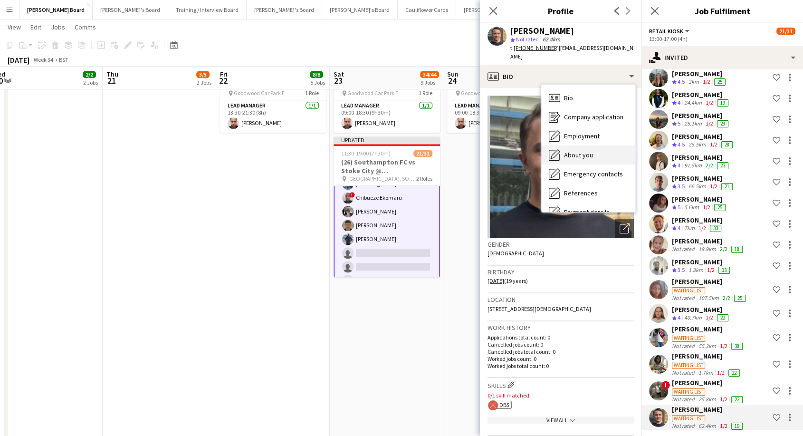
click at [585, 152] on div "About you About you" at bounding box center [588, 154] width 94 height 19
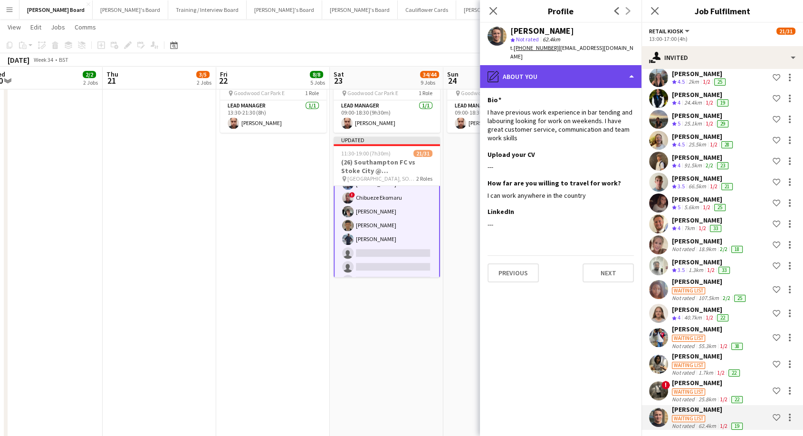
click at [557, 65] on div "pencil4 About you" at bounding box center [561, 76] width 162 height 23
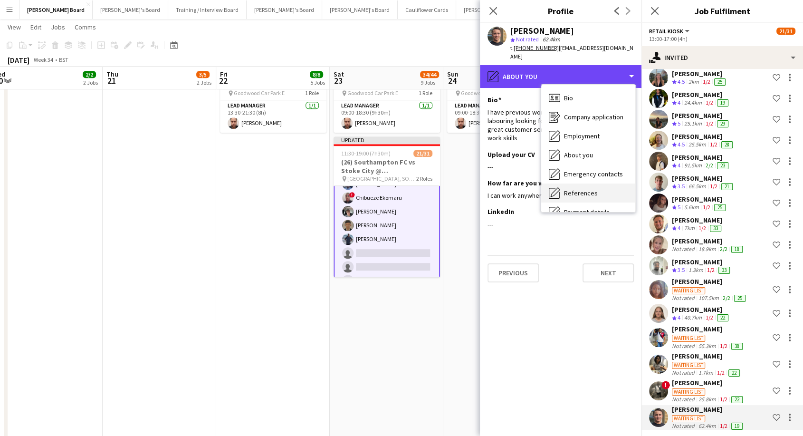
scroll to position [53, 0]
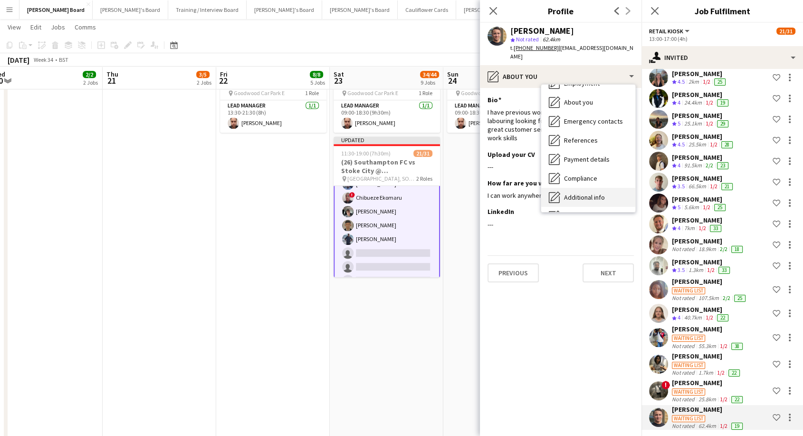
click at [592, 193] on span "Additional info" at bounding box center [584, 197] width 41 height 9
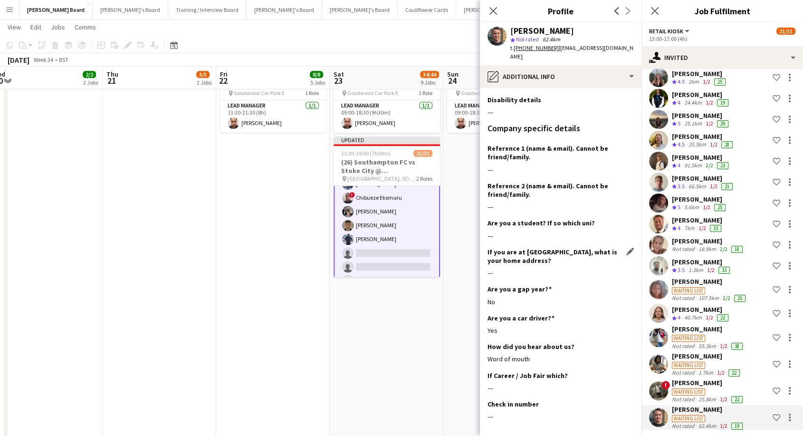
scroll to position [103, 0]
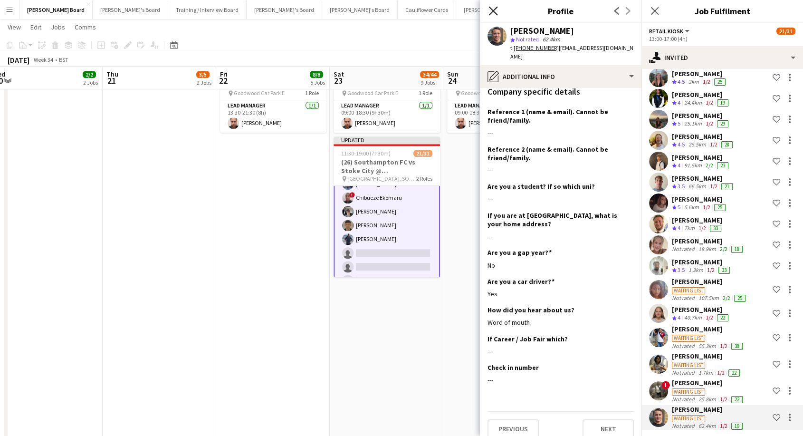
click at [494, 12] on icon at bounding box center [492, 10] width 9 height 9
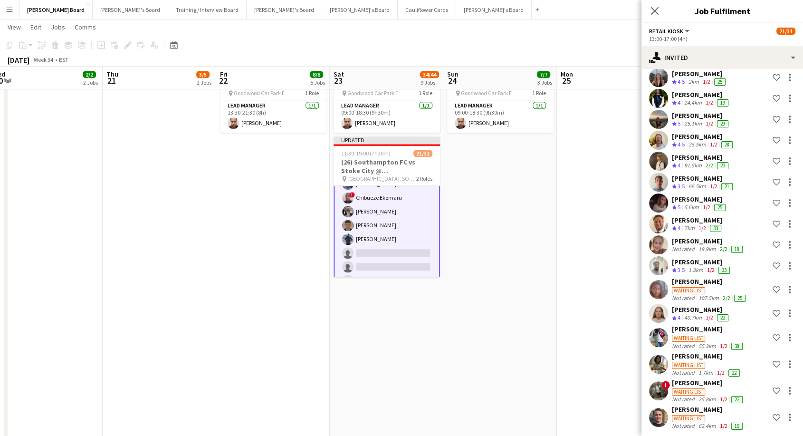
click at [699, 407] on div "[PERSON_NAME]" at bounding box center [708, 409] width 73 height 9
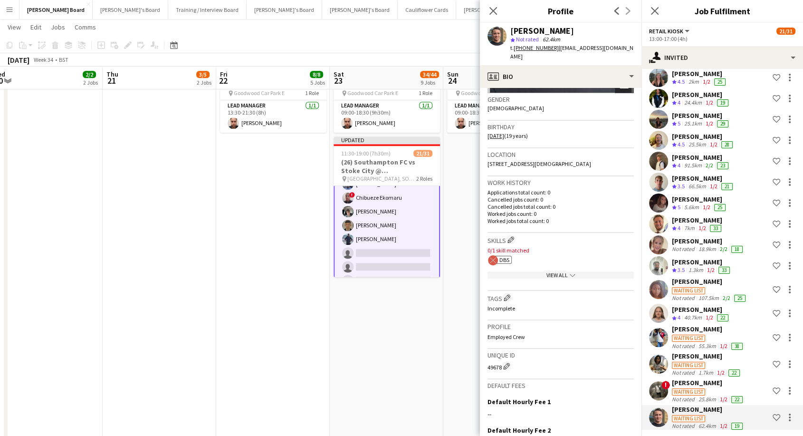
scroll to position [0, 0]
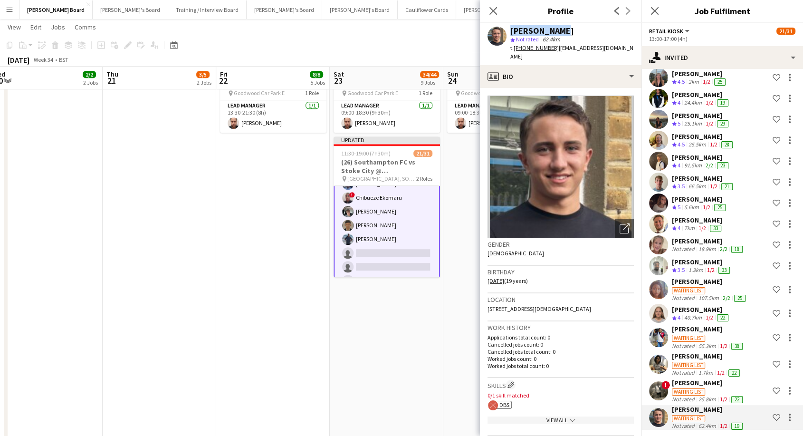
drag, startPoint x: 556, startPoint y: 28, endPoint x: 502, endPoint y: 32, distance: 54.3
click at [502, 32] on div "Jacob Allen star Not rated 62.4km t. +447748293679 | jacoballen404@gmail.com" at bounding box center [561, 44] width 162 height 42
copy div "[PERSON_NAME]"
click at [493, 8] on icon "Close pop-in" at bounding box center [492, 10] width 9 height 9
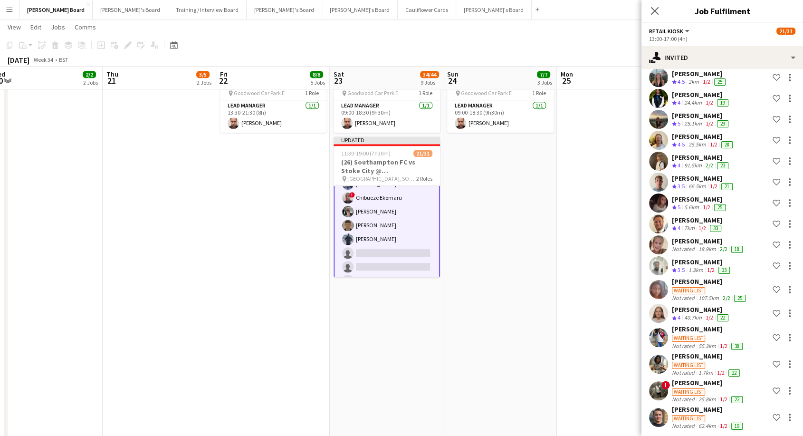
click at [390, 255] on app-card-role "Retail Kiosk 25I 3A 15/25 13:00-17:00 (4h) Courteney Gardner Pamela Bockarie ! …" at bounding box center [386, 204] width 106 height 365
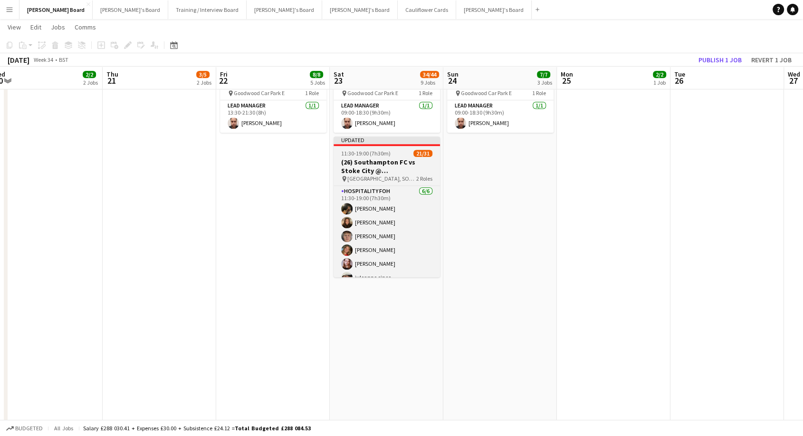
click at [404, 175] on h3 "(26) Southampton FC vs Stoke City @ [GEOGRAPHIC_DATA]" at bounding box center [386, 166] width 106 height 17
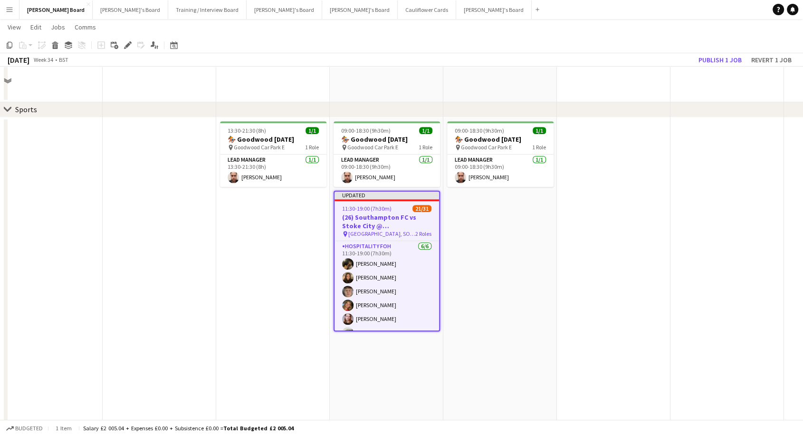
scroll to position [475, 0]
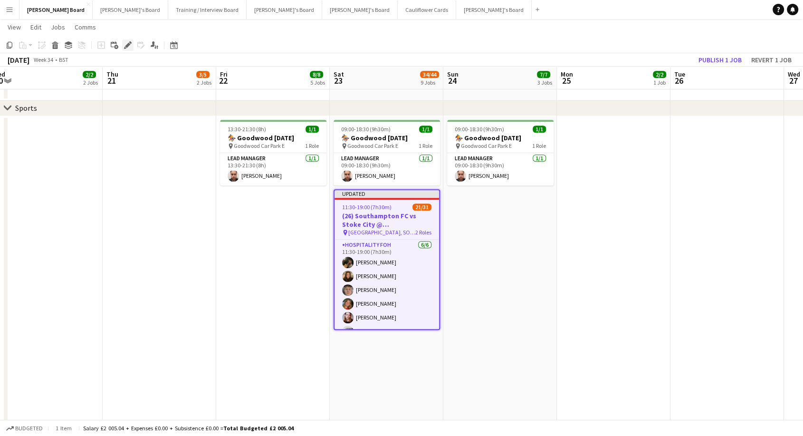
click at [128, 42] on icon "Edit" at bounding box center [128, 45] width 8 height 8
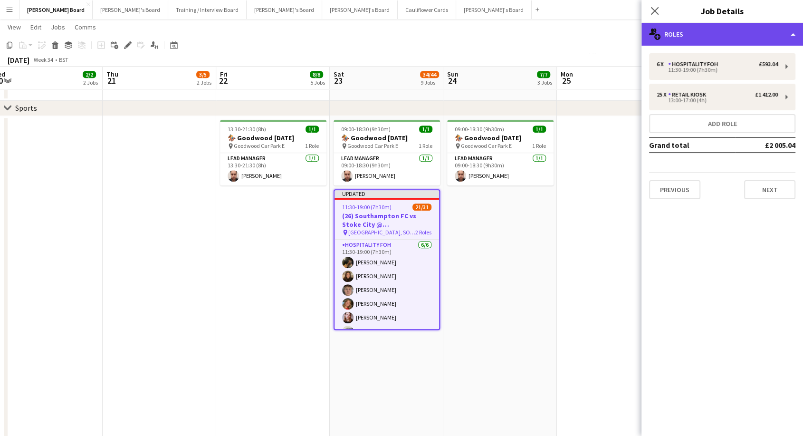
click at [721, 28] on div "multiple-users-add Roles" at bounding box center [722, 34] width 162 height 23
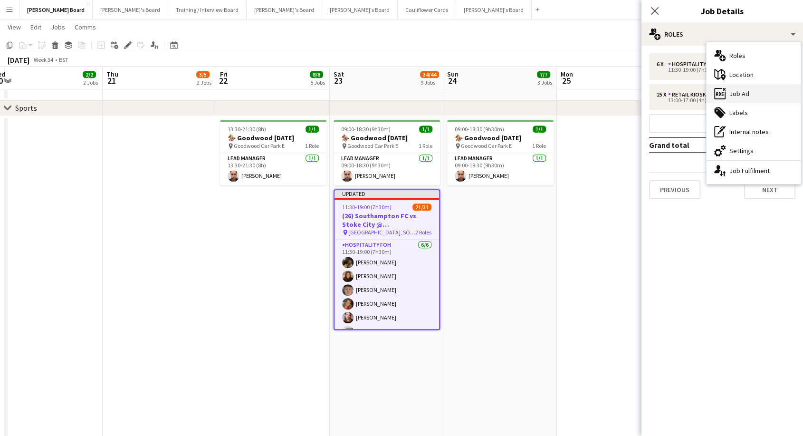
click at [753, 96] on div "ads-window Job Ad" at bounding box center [753, 93] width 94 height 19
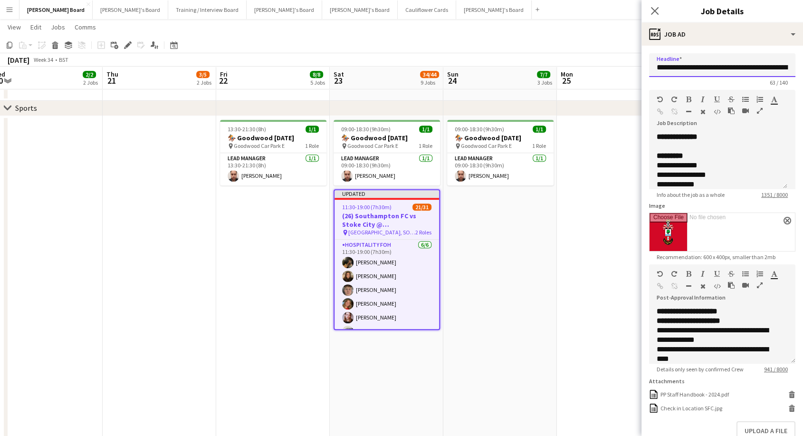
drag, startPoint x: 668, startPoint y: 66, endPoint x: 646, endPoint y: 66, distance: 22.3
click at [646, 66] on form "**********" at bounding box center [722, 269] width 162 height 433
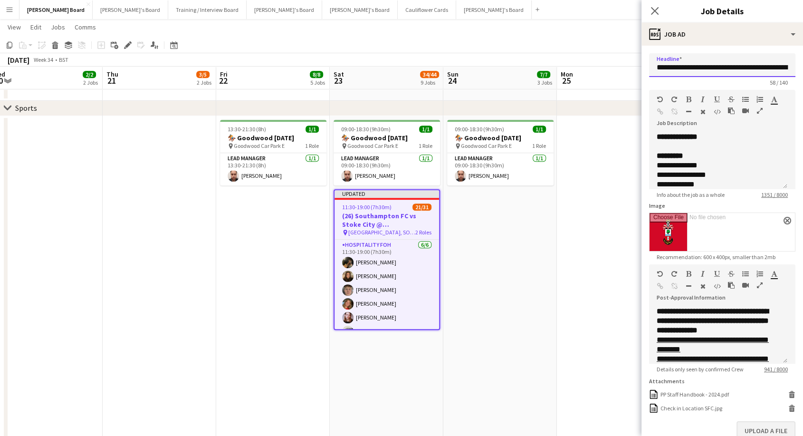
scroll to position [211, 0]
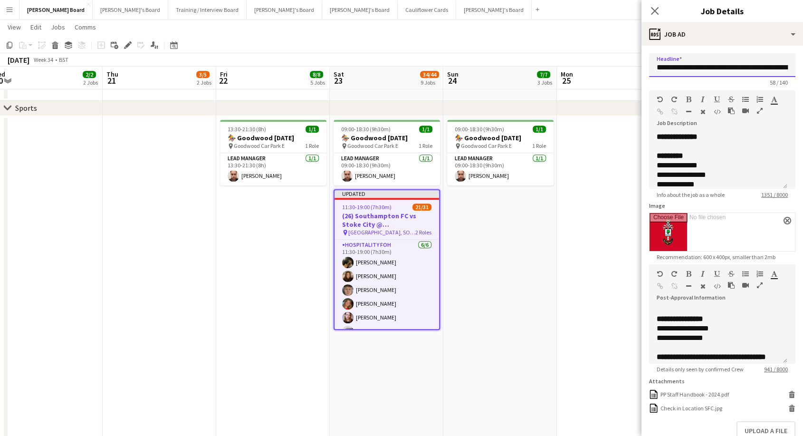
type input "**********"
click at [600, 288] on app-date-cell at bounding box center [614, 347] width 114 height 462
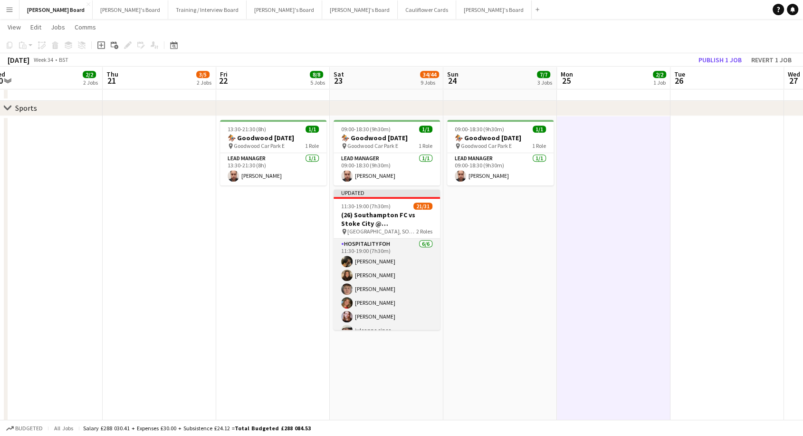
click at [426, 261] on app-card-role "Hospitality FOH [DATE] 11:30-19:00 (7h30m) [PERSON_NAME] [PERSON_NAME] [PERSON_…" at bounding box center [386, 288] width 106 height 101
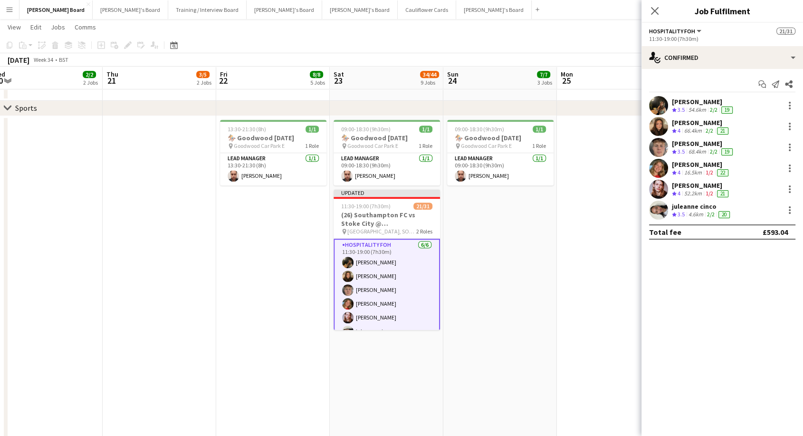
scroll to position [0, 466]
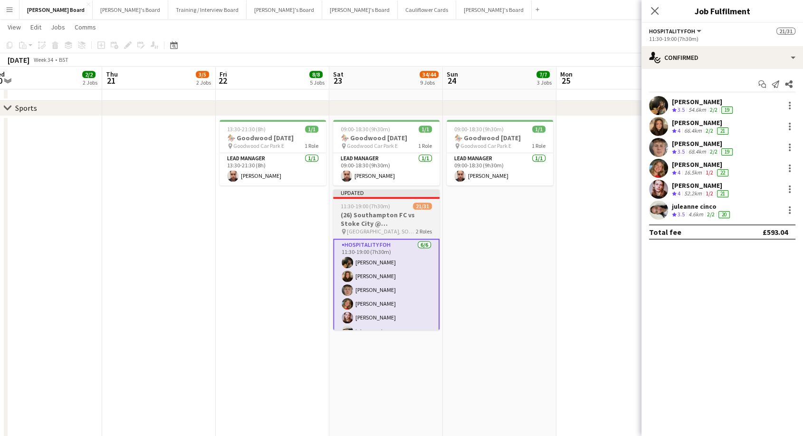
click at [411, 228] on h3 "(26) Southampton FC vs Stoke City @ [GEOGRAPHIC_DATA]" at bounding box center [386, 218] width 106 height 17
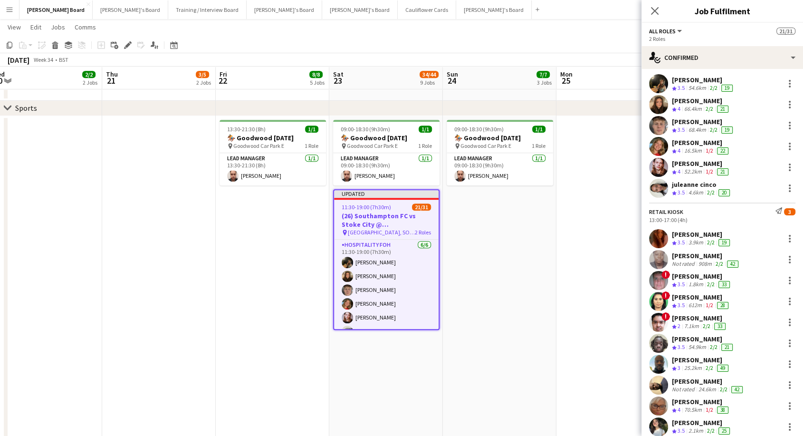
scroll to position [0, 0]
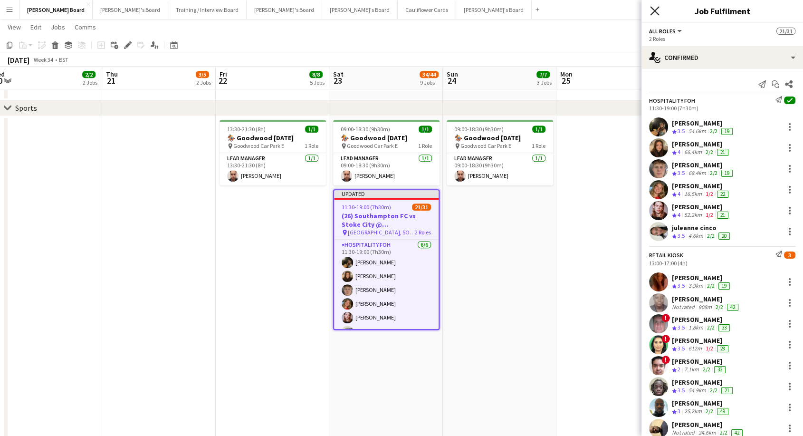
drag, startPoint x: 656, startPoint y: 14, endPoint x: 623, endPoint y: 48, distance: 47.4
click at [656, 13] on icon "Close pop-in" at bounding box center [655, 11] width 8 height 8
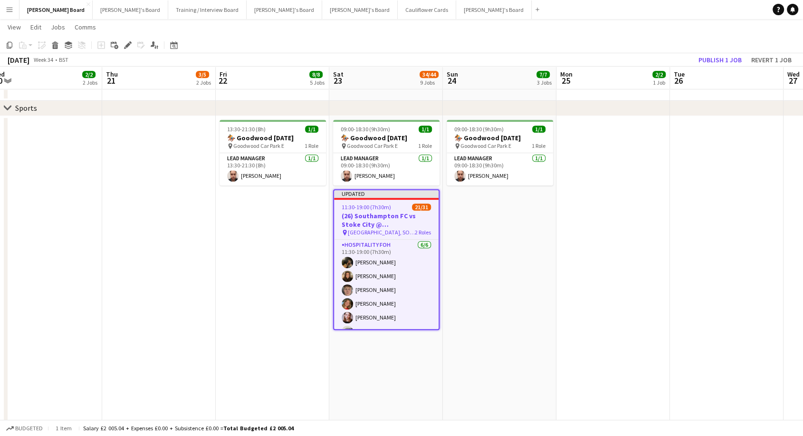
click at [392, 221] on h3 "(26) Southampton FC vs Stoke City @ [GEOGRAPHIC_DATA]" at bounding box center [386, 219] width 105 height 17
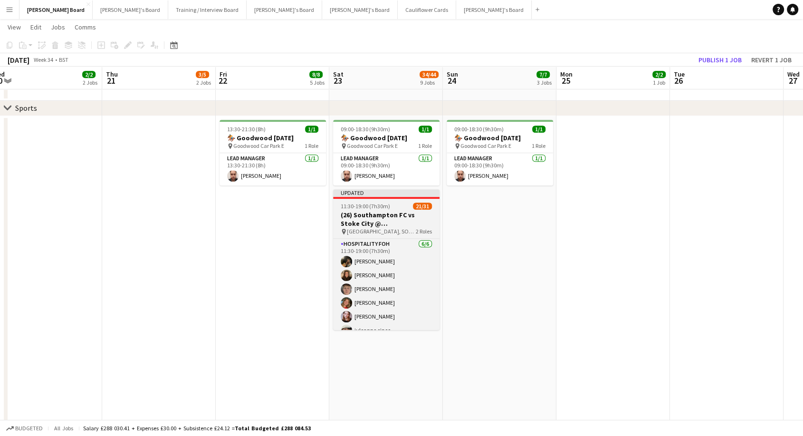
click at [393, 222] on h3 "(26) Southampton FC vs Stoke City @ [GEOGRAPHIC_DATA]" at bounding box center [386, 218] width 106 height 17
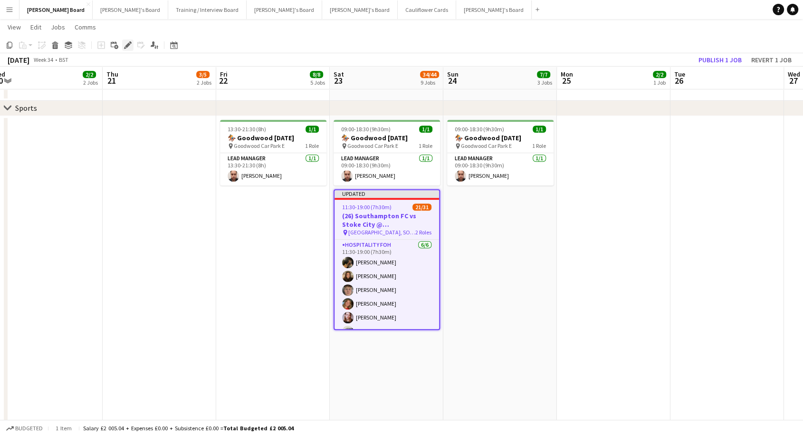
click at [124, 46] on icon "Edit" at bounding box center [128, 45] width 8 height 8
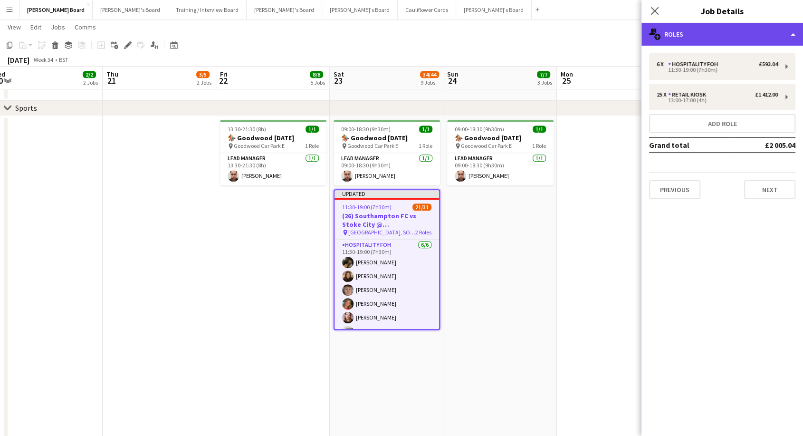
click at [753, 36] on div "multiple-users-add Roles" at bounding box center [722, 34] width 162 height 23
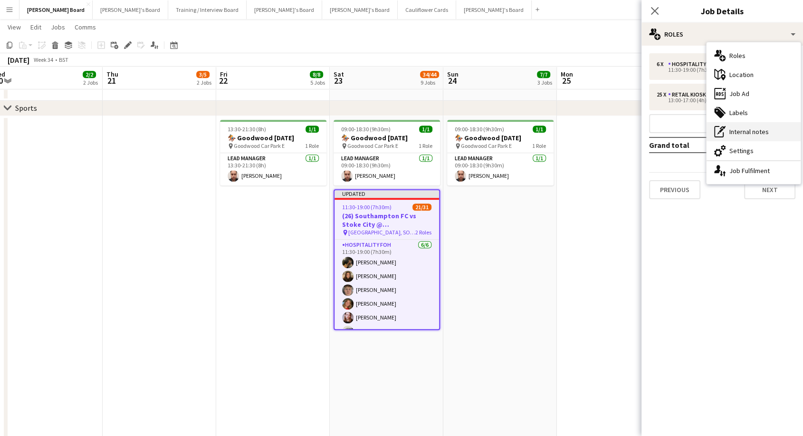
click at [755, 133] on div "pen-write Internal notes" at bounding box center [753, 131] width 94 height 19
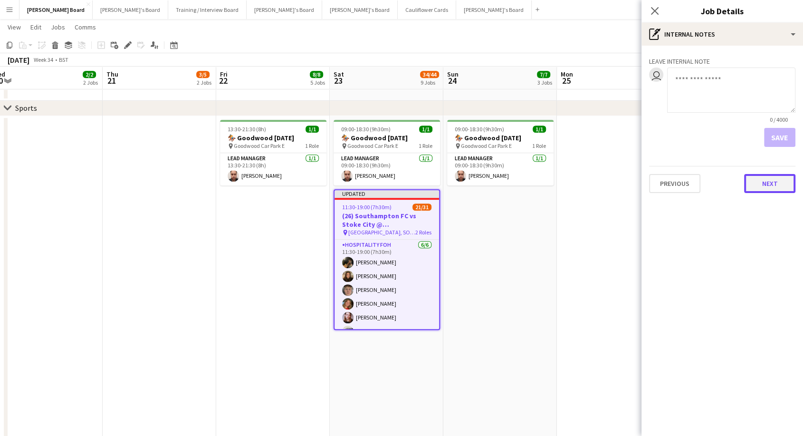
click at [770, 182] on button "Next" at bounding box center [769, 183] width 51 height 19
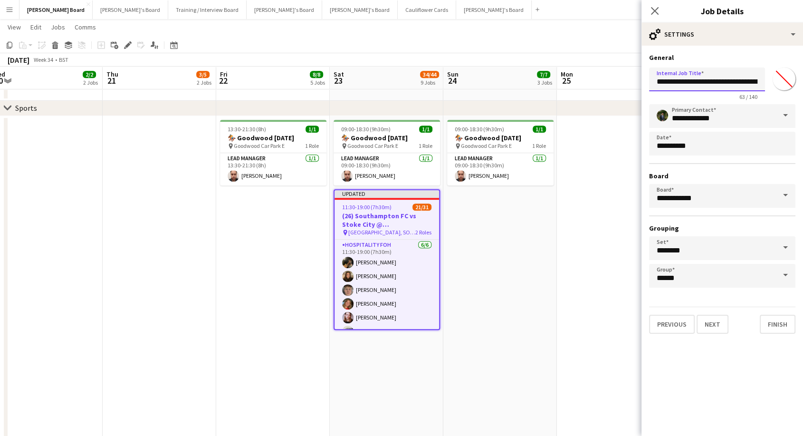
drag, startPoint x: 661, startPoint y: 80, endPoint x: 667, endPoint y: 81, distance: 6.2
click at [667, 81] on input "**********" at bounding box center [707, 79] width 116 height 24
type input "**********"
drag, startPoint x: 520, startPoint y: 240, endPoint x: 543, endPoint y: 209, distance: 38.8
click at [522, 239] on app-date-cell "09:00-18:30 (9h30m) 1/1 🏇 Goodwood [DATE] pin Goodwood Car Park E 1 Role Lead M…" at bounding box center [500, 347] width 114 height 462
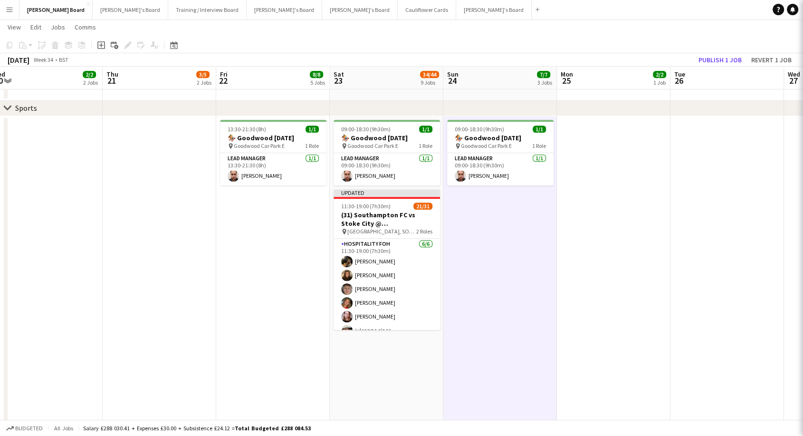
scroll to position [0, 464]
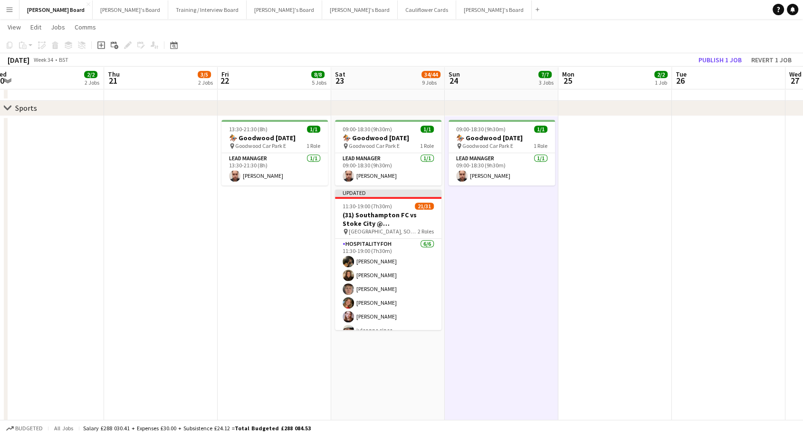
drag, startPoint x: 400, startPoint y: 218, endPoint x: 567, endPoint y: 149, distance: 180.7
click at [400, 218] on app-job-card "Updated 11:30-19:00 (7h30m) 21/31 (31) Southampton FC vs Stoke City @ St Mary's…" at bounding box center [388, 259] width 106 height 141
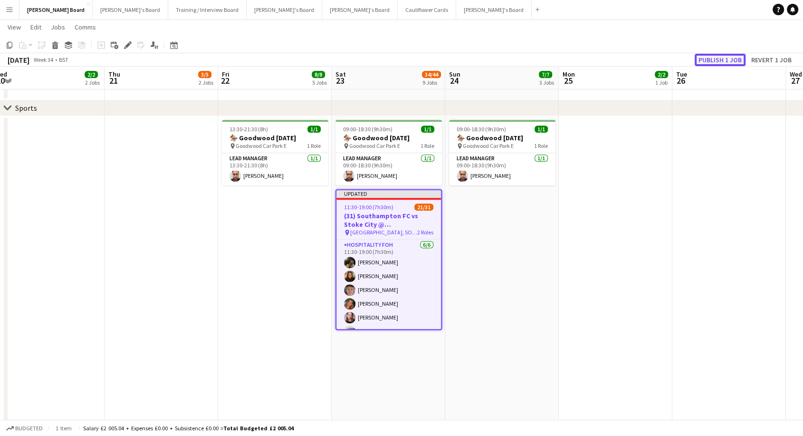
click at [714, 62] on button "Publish 1 job" at bounding box center [720, 60] width 51 height 12
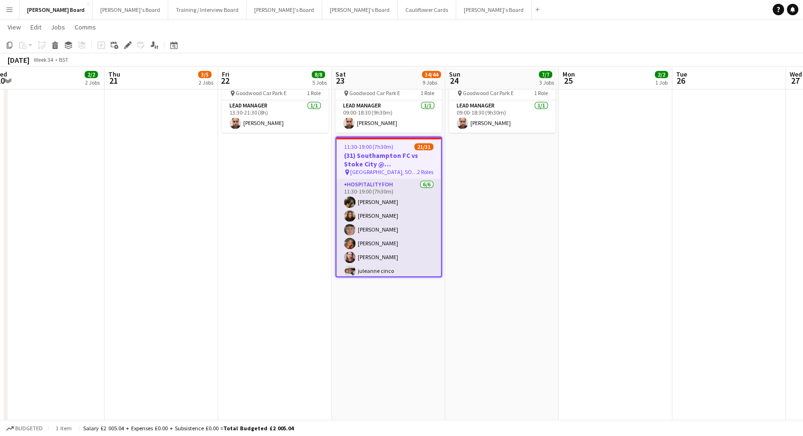
scroll to position [0, 462]
click at [391, 251] on app-card-role "Hospitality FOH [DATE] 11:30-19:00 (7h30m) [PERSON_NAME] [PERSON_NAME] [PERSON_…" at bounding box center [389, 229] width 105 height 101
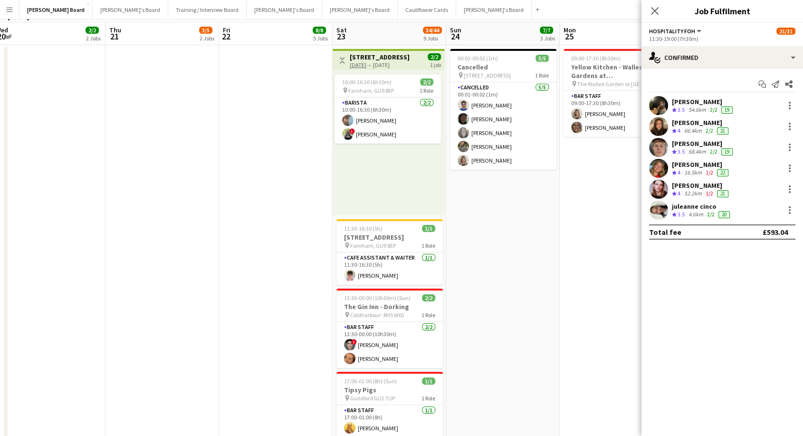
scroll to position [0, 0]
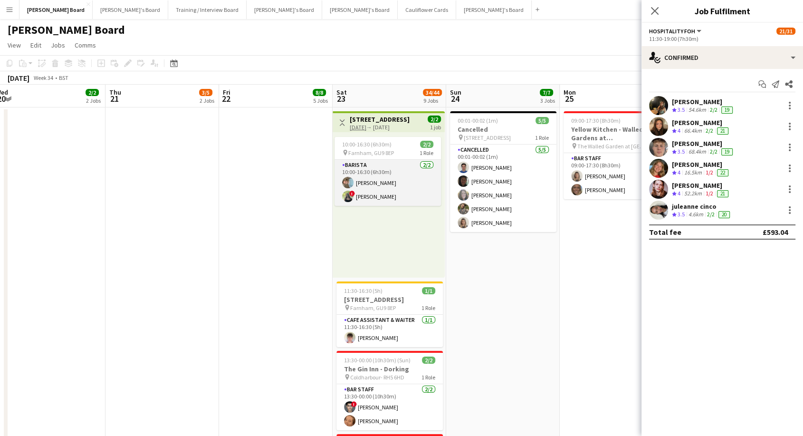
drag, startPoint x: 400, startPoint y: 183, endPoint x: 417, endPoint y: 202, distance: 24.9
click at [401, 186] on app-card-role "Barista 2/2 10:00-16:30 (6h30m) Claudio Favata ! Katherine Freemantle" at bounding box center [387, 183] width 106 height 46
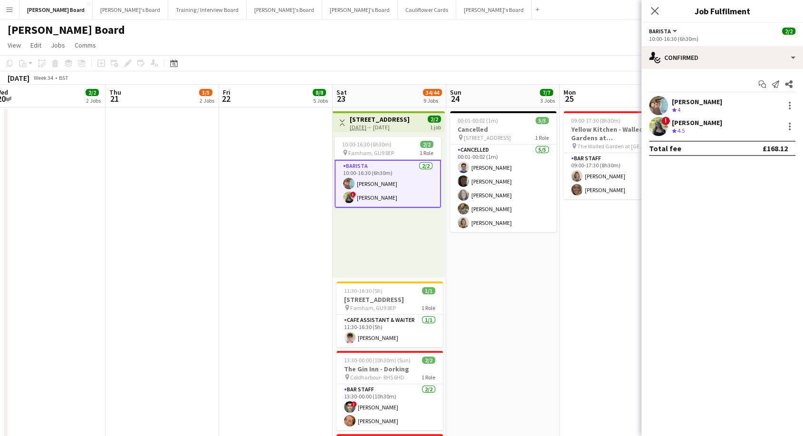
scroll to position [0, 462]
click at [704, 119] on div "[PERSON_NAME]" at bounding box center [702, 122] width 60 height 9
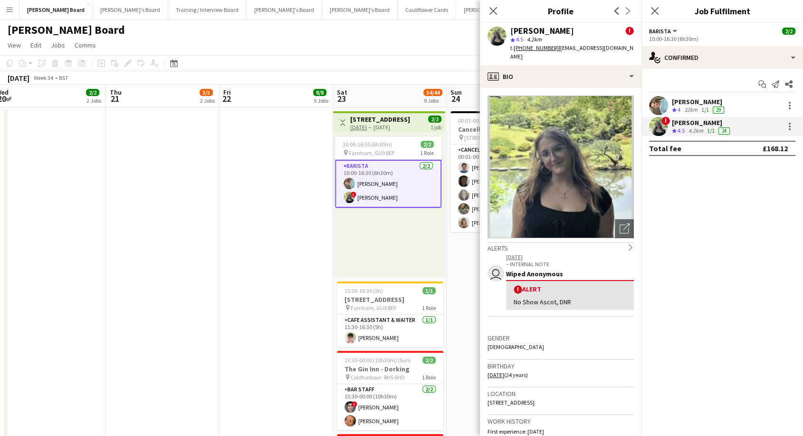
drag, startPoint x: 490, startPoint y: 9, endPoint x: 498, endPoint y: 42, distance: 33.6
click at [490, 9] on icon "Close pop-in" at bounding box center [493, 11] width 8 height 8
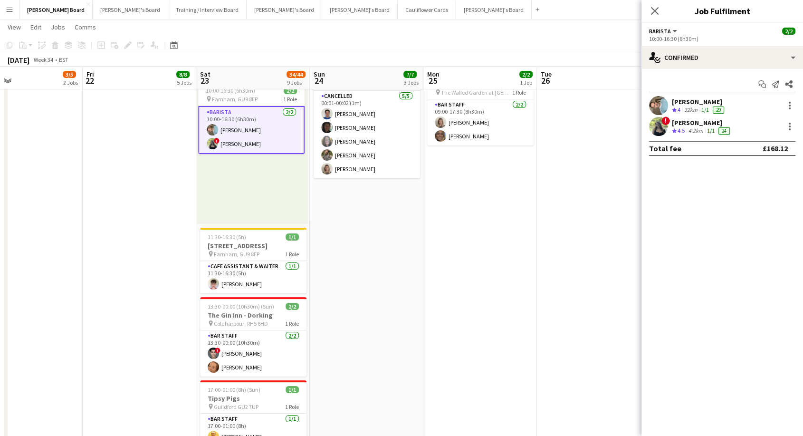
scroll to position [0, 448]
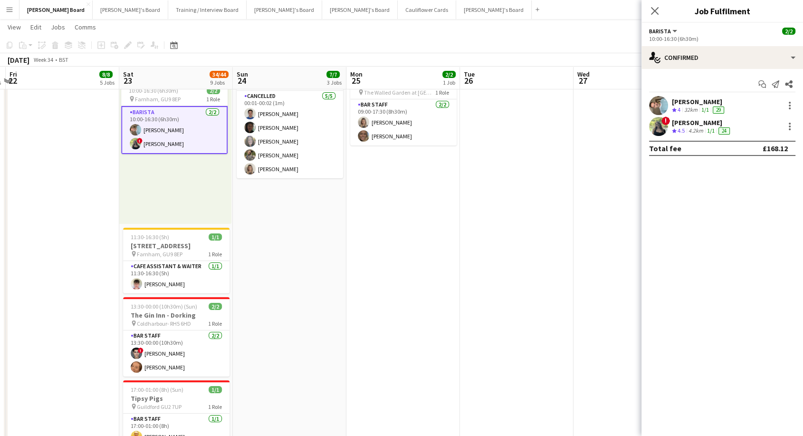
drag, startPoint x: 610, startPoint y: 279, endPoint x: 396, endPoint y: 285, distance: 213.8
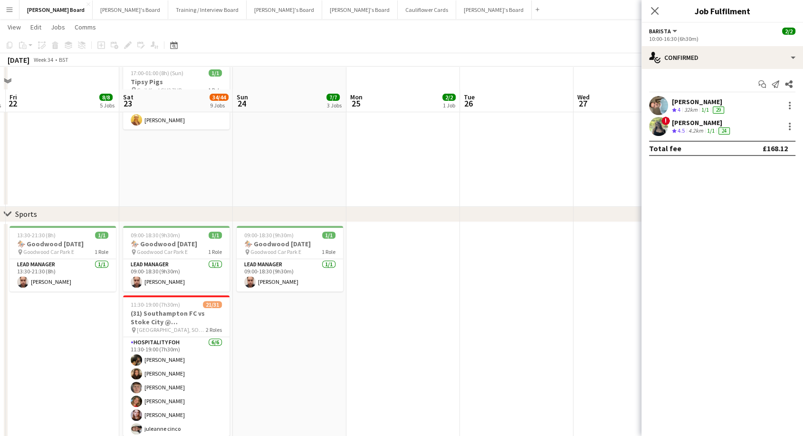
scroll to position [686, 0]
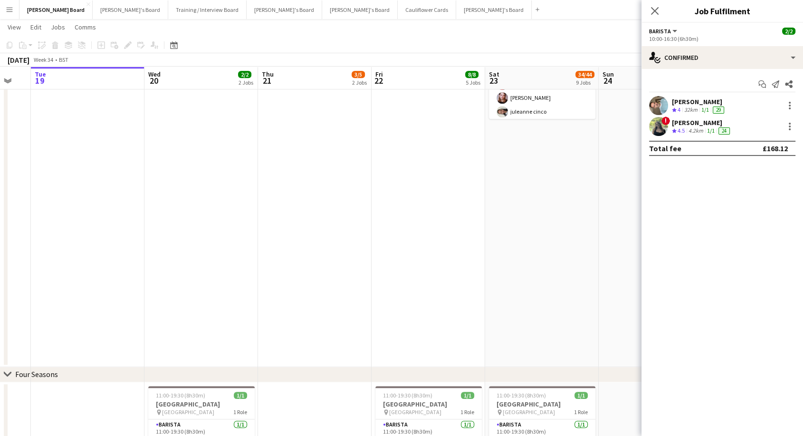
drag, startPoint x: 252, startPoint y: 266, endPoint x: 610, endPoint y: 313, distance: 361.3
click at [610, 313] on app-calendar-viewport "Sun 17 3/4 4 Jobs Mon 18 Tue 19 Wed 20 2/2 2 Jobs Thu 21 3/5 2 Jobs Fri 22 8/8 …" at bounding box center [401, 97] width 803 height 1493
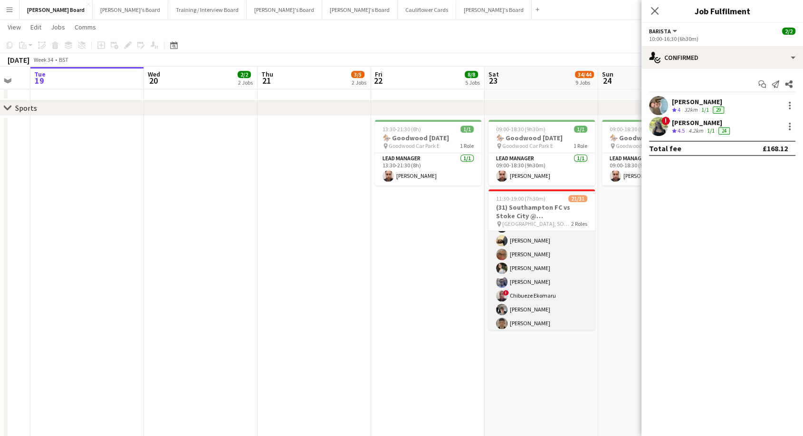
scroll to position [365, 0]
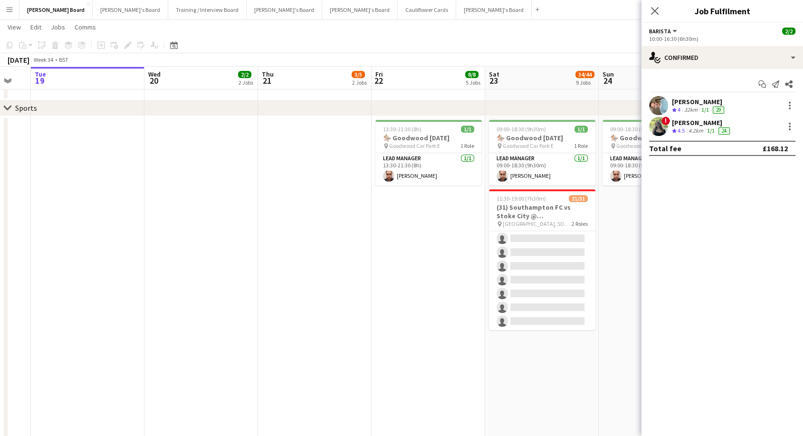
drag, startPoint x: 543, startPoint y: 294, endPoint x: 572, endPoint y: 228, distance: 71.5
click at [544, 292] on app-card-role "Retail Kiosk 25I 3A 15/25 13:00-17:00 (4h) Courteney Gardner Pamela Bockarie ! …" at bounding box center [542, 148] width 106 height 363
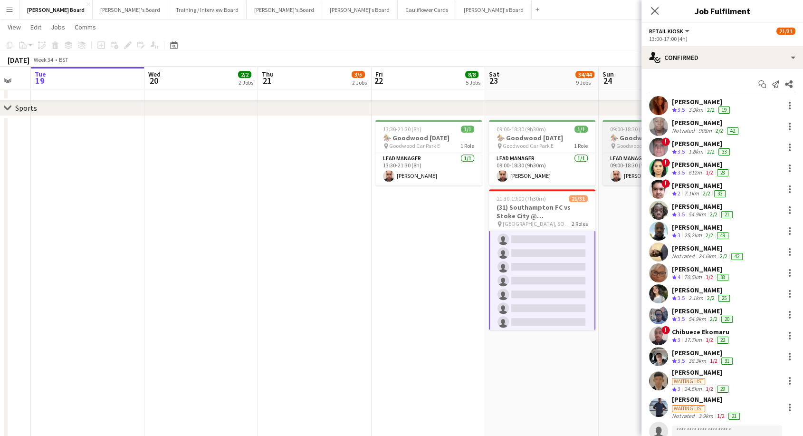
scroll to position [366, 0]
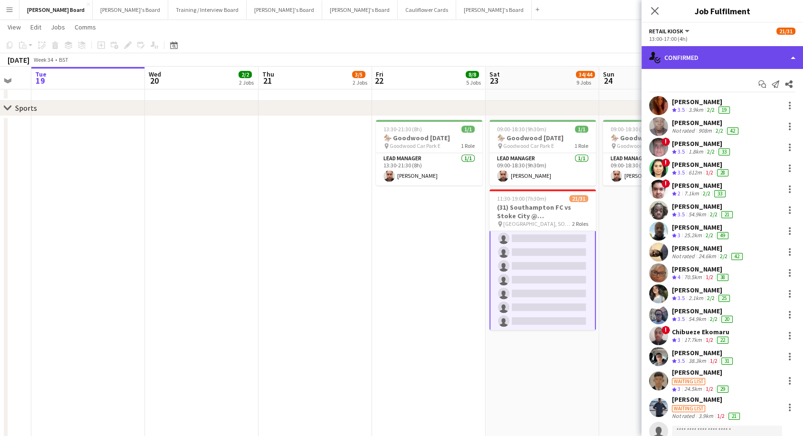
click at [707, 58] on div "single-neutral-actions-check-2 Confirmed" at bounding box center [722, 57] width 162 height 23
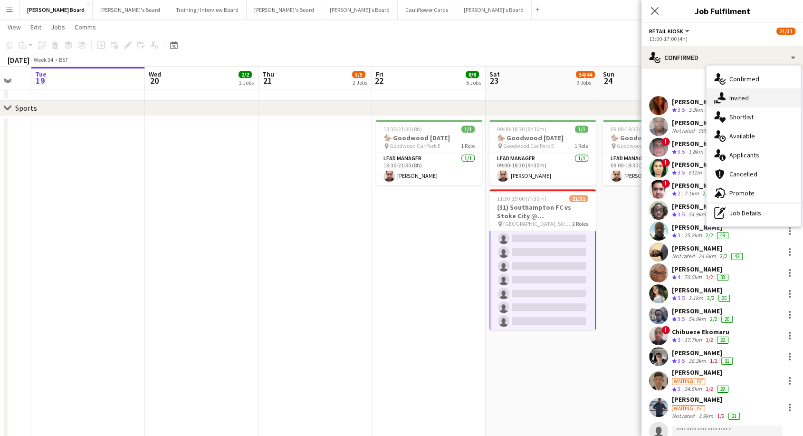
click at [743, 101] on div "single-neutral-actions-share-1 Invited" at bounding box center [753, 97] width 94 height 19
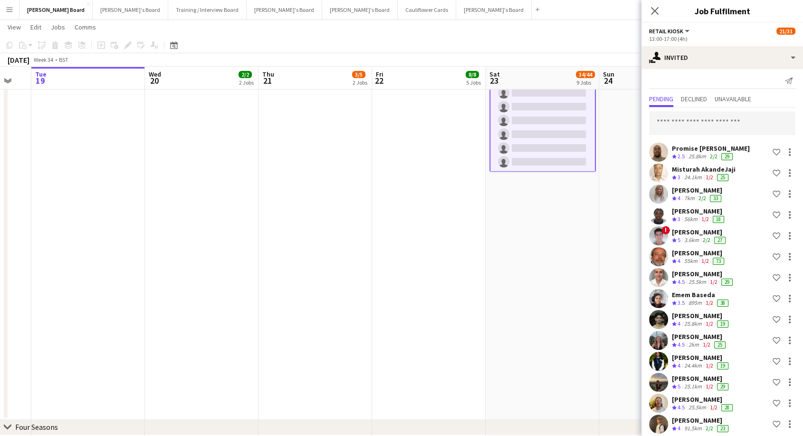
scroll to position [2, 0]
click at [789, 216] on div at bounding box center [790, 216] width 2 height 2
click at [704, 130] on div at bounding box center [401, 218] width 803 height 436
click at [785, 83] on icon "Send notification" at bounding box center [789, 82] width 8 height 8
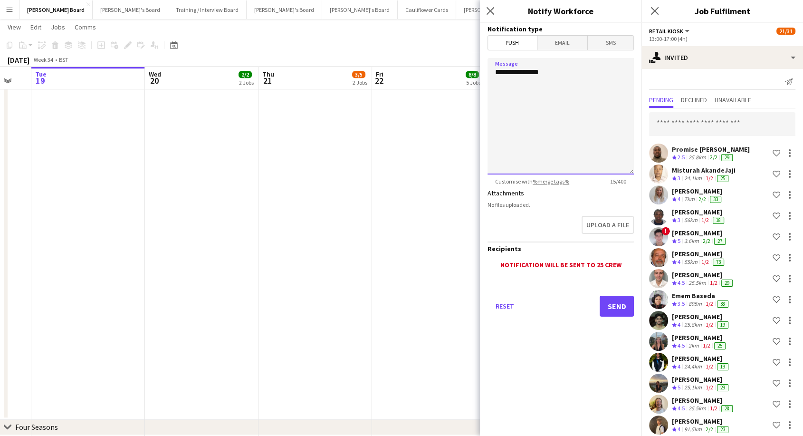
click at [567, 71] on textarea "**********" at bounding box center [560, 116] width 146 height 116
click at [524, 86] on textarea "**********" at bounding box center [560, 116] width 146 height 116
click at [532, 88] on textarea "**********" at bounding box center [560, 116] width 146 height 116
type textarea "**********"
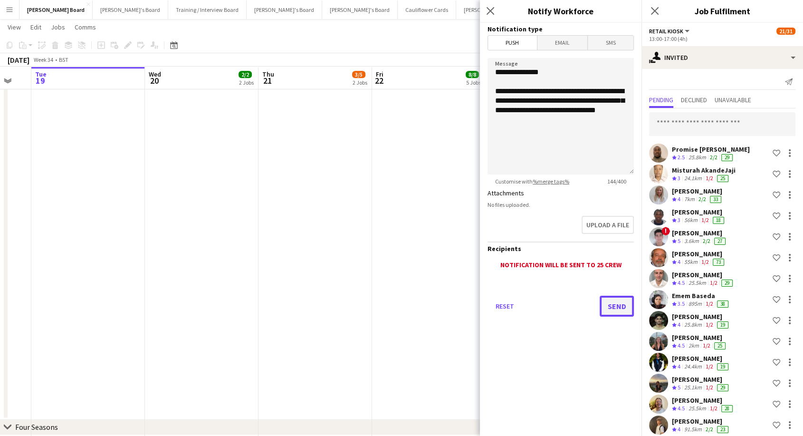
click at [614, 305] on button "Send" at bounding box center [617, 305] width 34 height 21
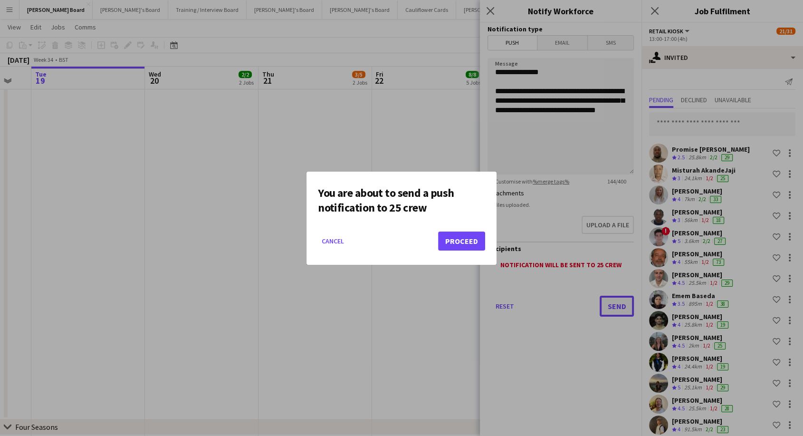
scroll to position [0, 0]
click at [467, 239] on button "Proceed" at bounding box center [461, 240] width 47 height 19
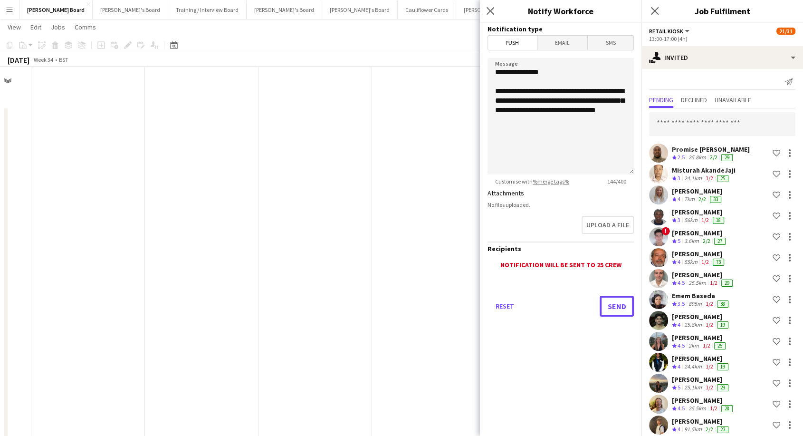
scroll to position [633, 0]
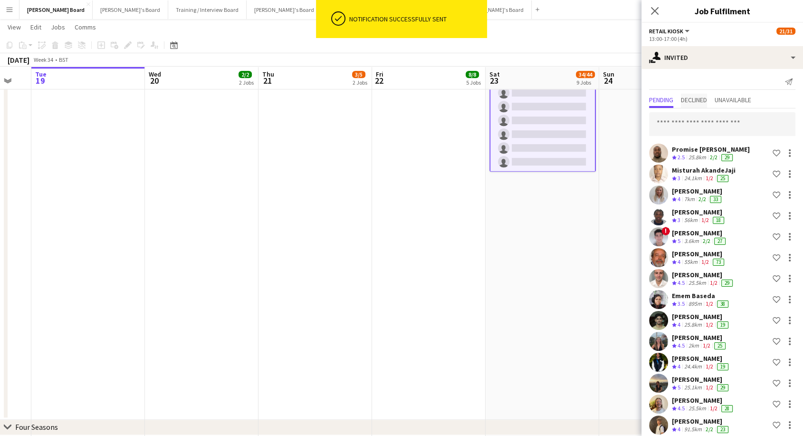
click at [698, 100] on span "Declined" at bounding box center [694, 99] width 26 height 7
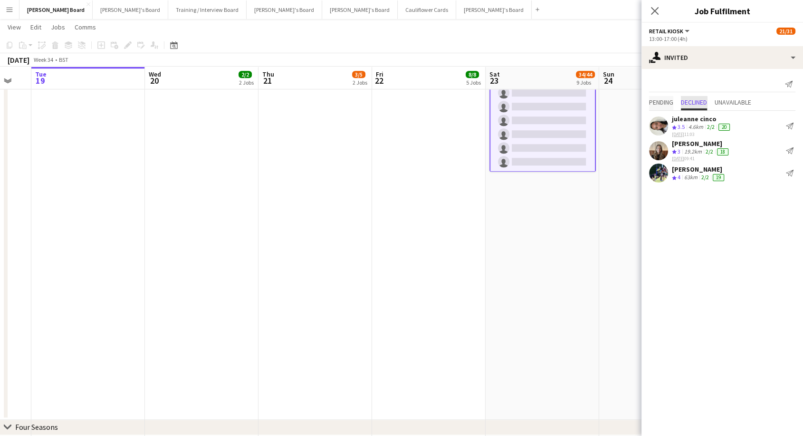
scroll to position [0, 0]
click at [666, 101] on span "Pending" at bounding box center [661, 102] width 24 height 7
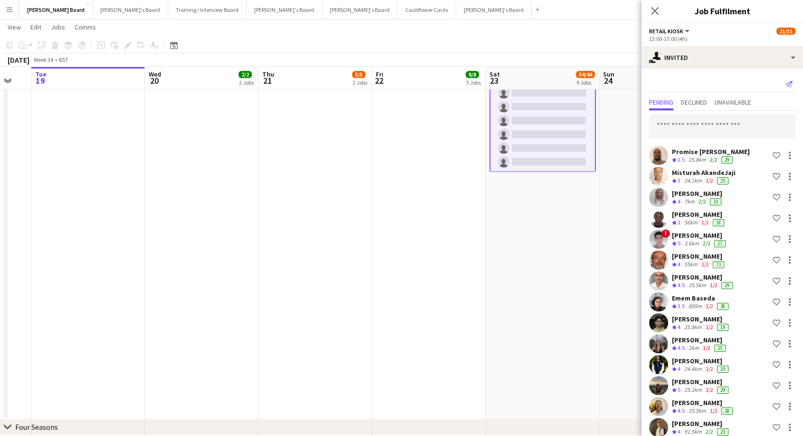
click at [785, 83] on icon at bounding box center [789, 84] width 8 height 7
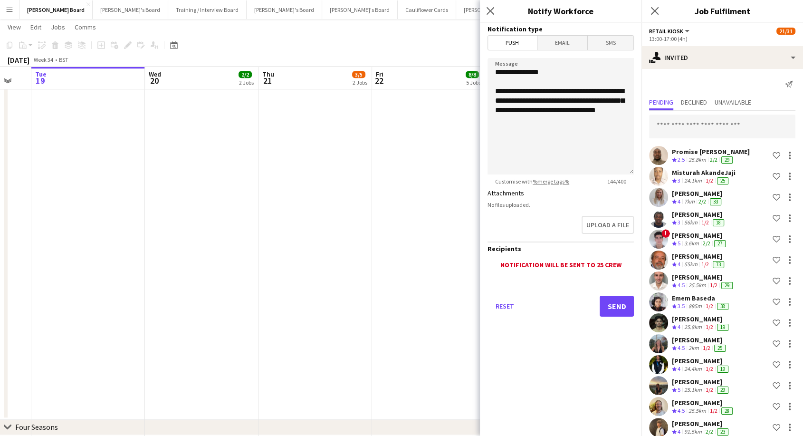
click at [560, 45] on span "Email" at bounding box center [562, 43] width 50 height 14
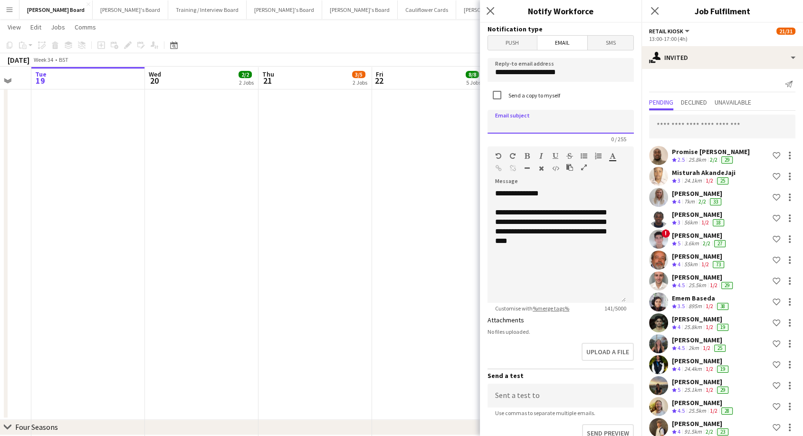
click at [530, 123] on input at bounding box center [560, 122] width 146 height 24
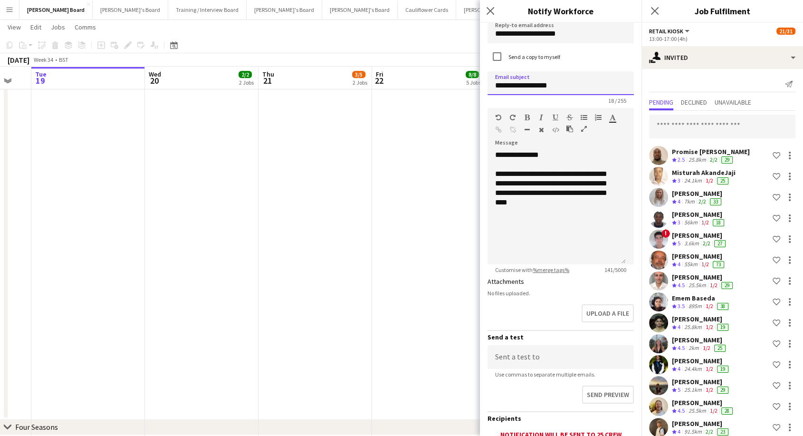
scroll to position [114, 0]
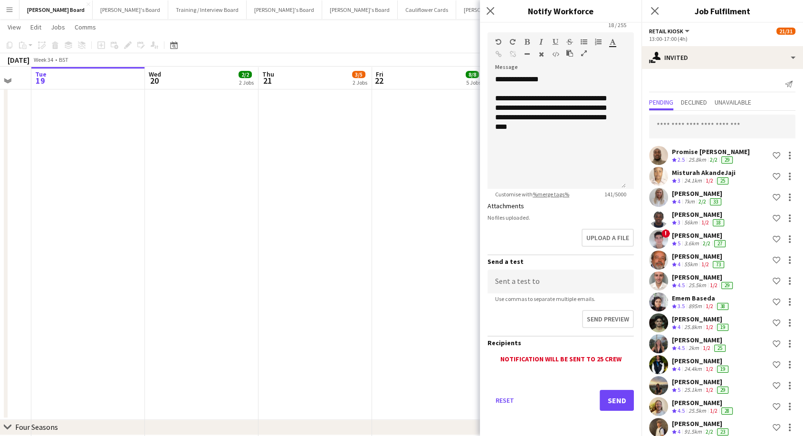
type input "**********"
click at [600, 394] on button "Send" at bounding box center [617, 400] width 34 height 21
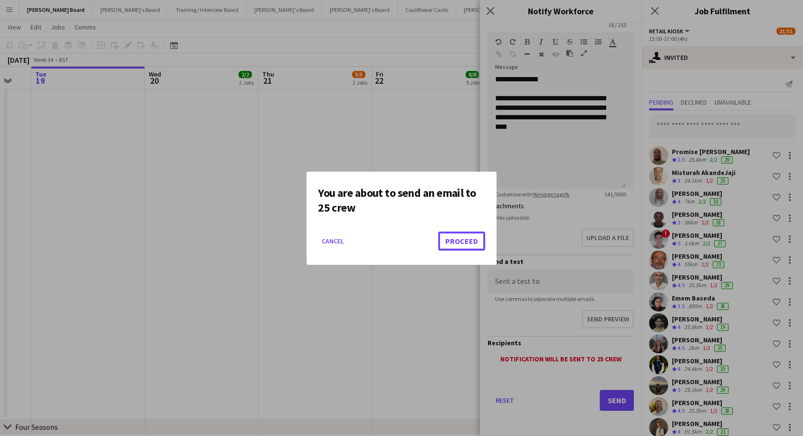
drag, startPoint x: 469, startPoint y: 243, endPoint x: 536, endPoint y: 184, distance: 89.5
click at [470, 243] on button "Proceed" at bounding box center [461, 240] width 47 height 19
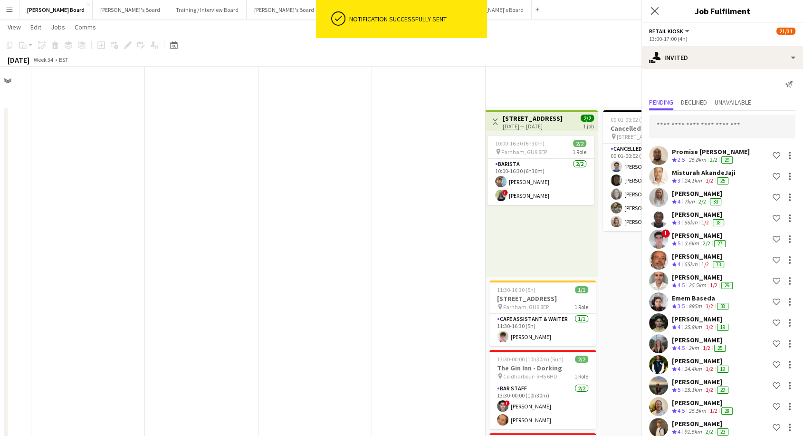
scroll to position [633, 0]
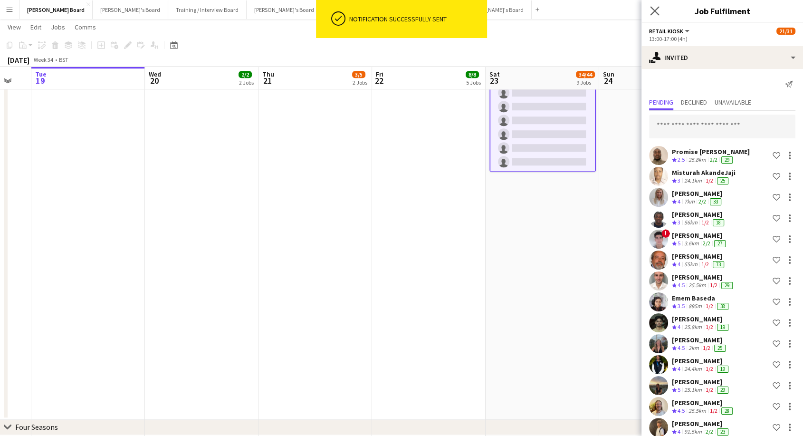
click at [659, 12] on app-icon "Close pop-in" at bounding box center [655, 11] width 14 height 14
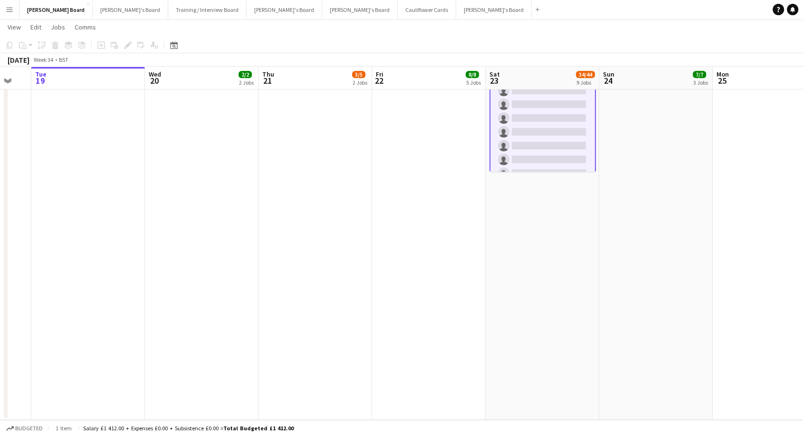
click at [563, 149] on app-card-role "Retail Kiosk 25I 3A 15/25 13:00-17:00 (4h) Courteney Gardner Pamela Bockarie ! …" at bounding box center [542, 42] width 106 height 365
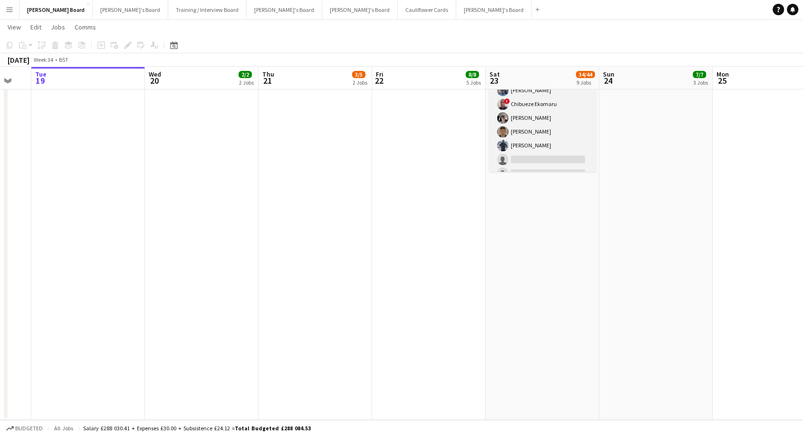
scroll to position [260, 0]
